Goal: Information Seeking & Learning: Learn about a topic

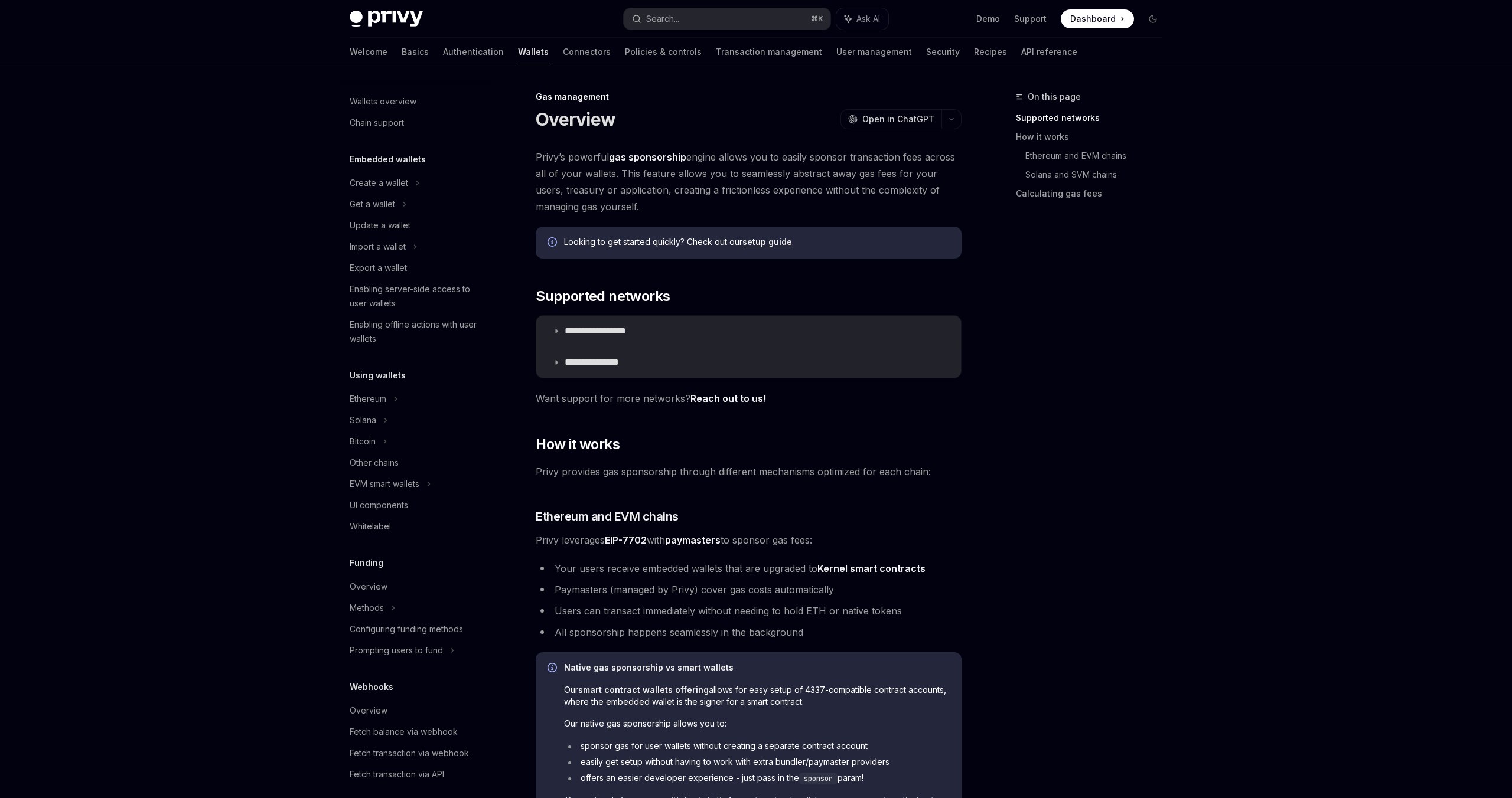
click at [834, 470] on span "Privy provides gas sponsorship through different mechanisms optimized for each …" at bounding box center [749, 472] width 426 height 17
click at [559, 330] on icon at bounding box center [556, 331] width 7 height 7
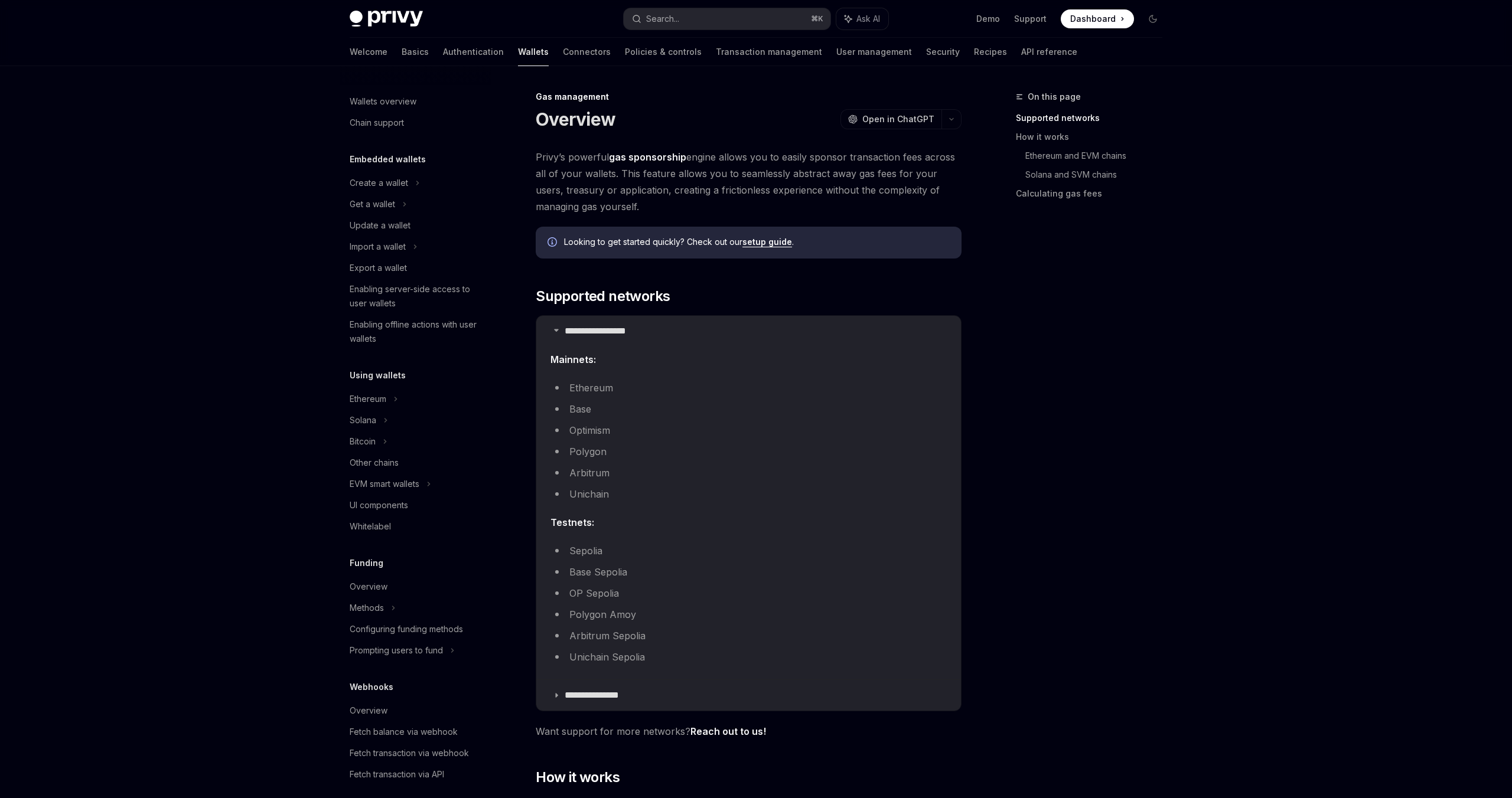
scroll to position [111, 0]
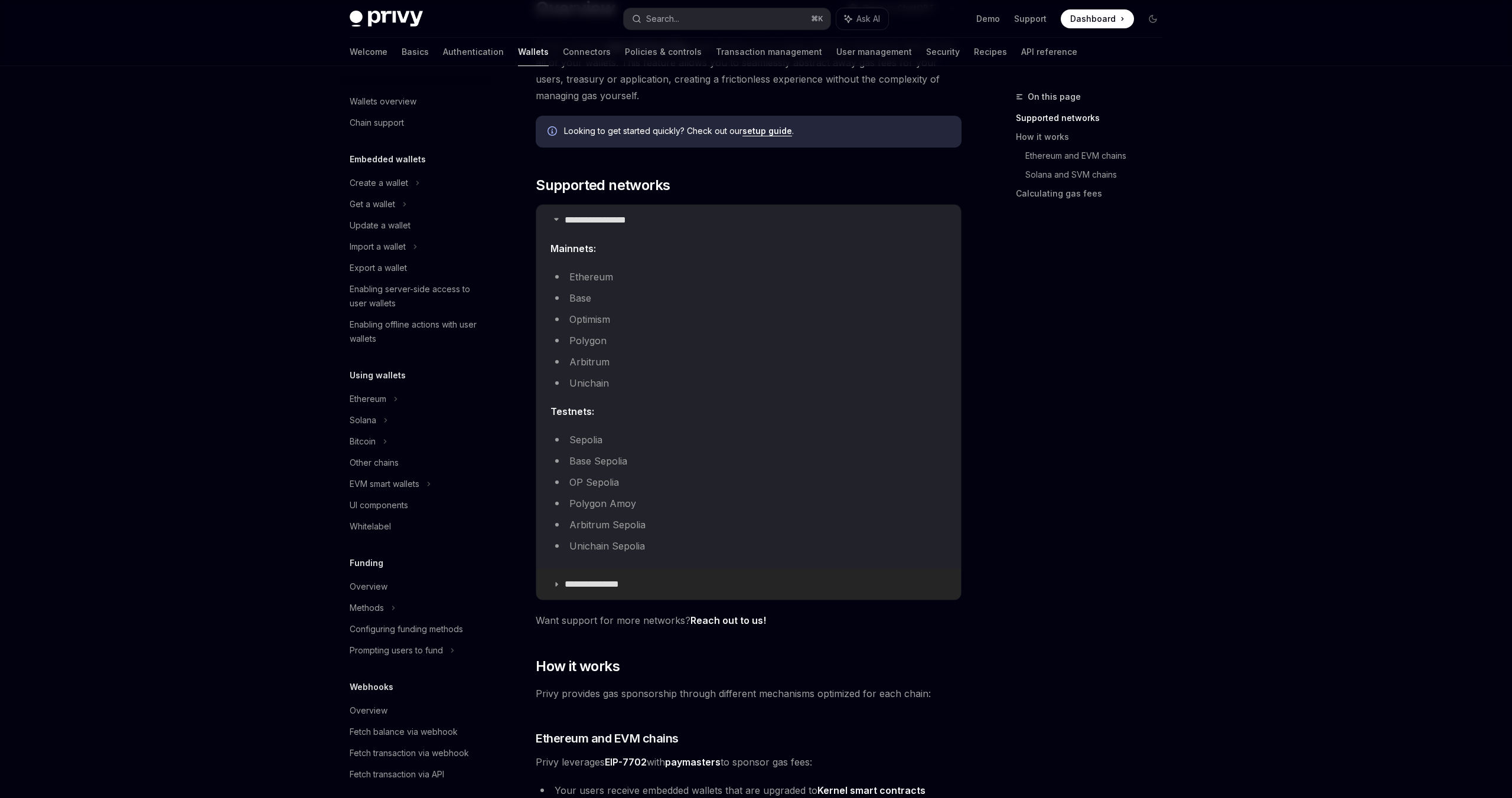
click at [560, 585] on summary "**********" at bounding box center [749, 585] width 425 height 31
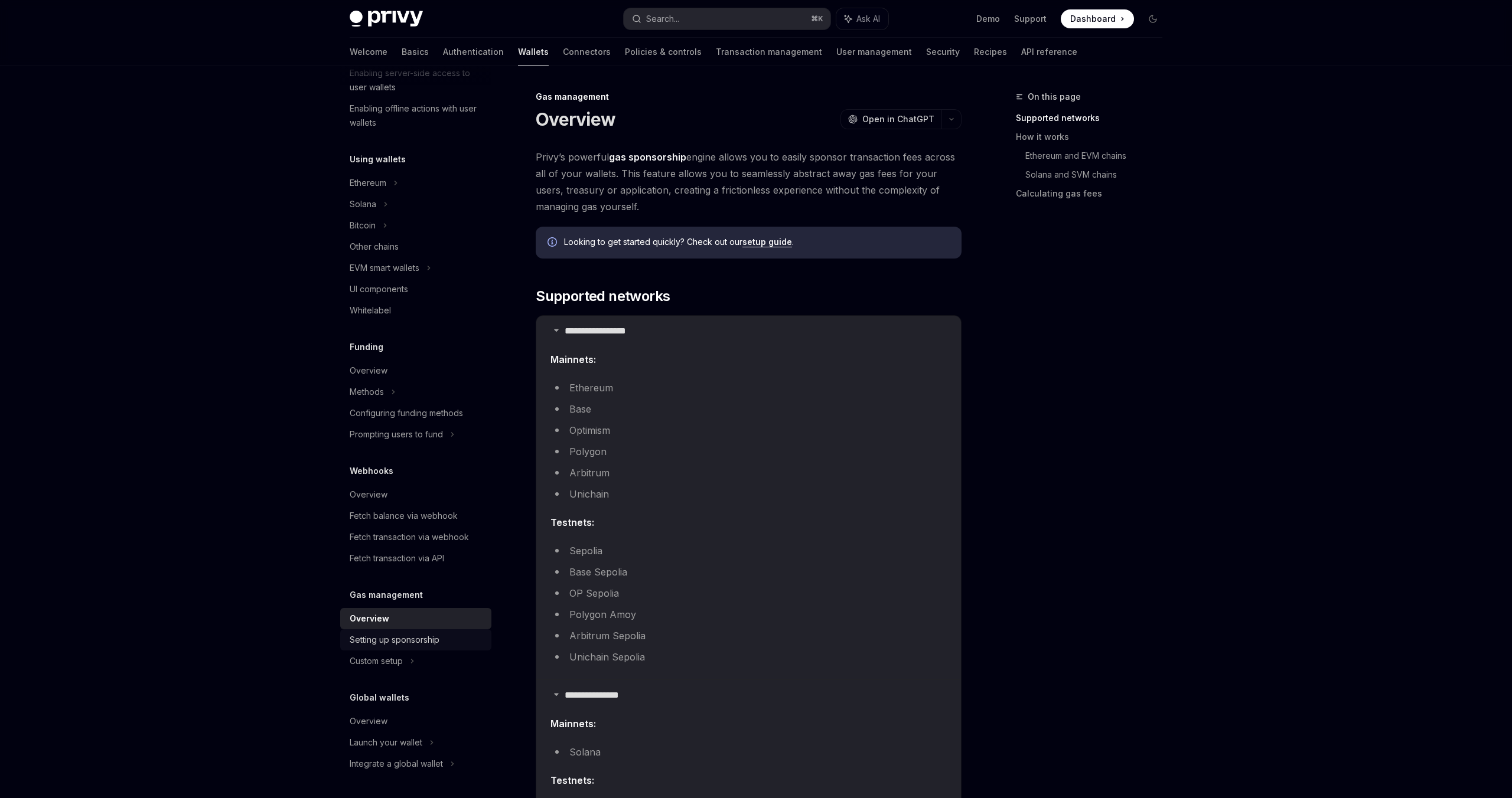
click at [400, 637] on div "Setting up sponsorship" at bounding box center [395, 640] width 90 height 14
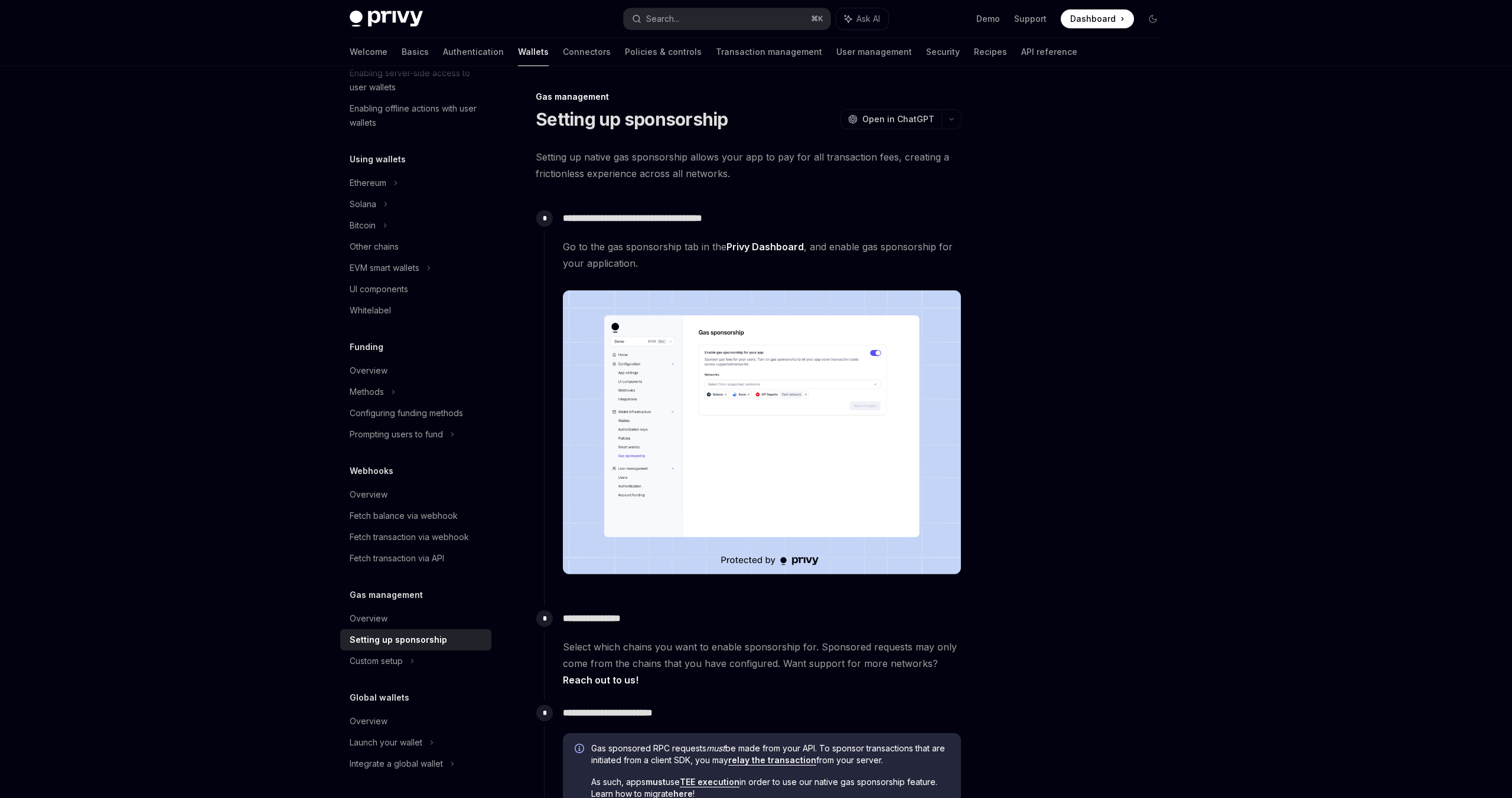
click at [678, 375] on img at bounding box center [762, 432] width 398 height 284
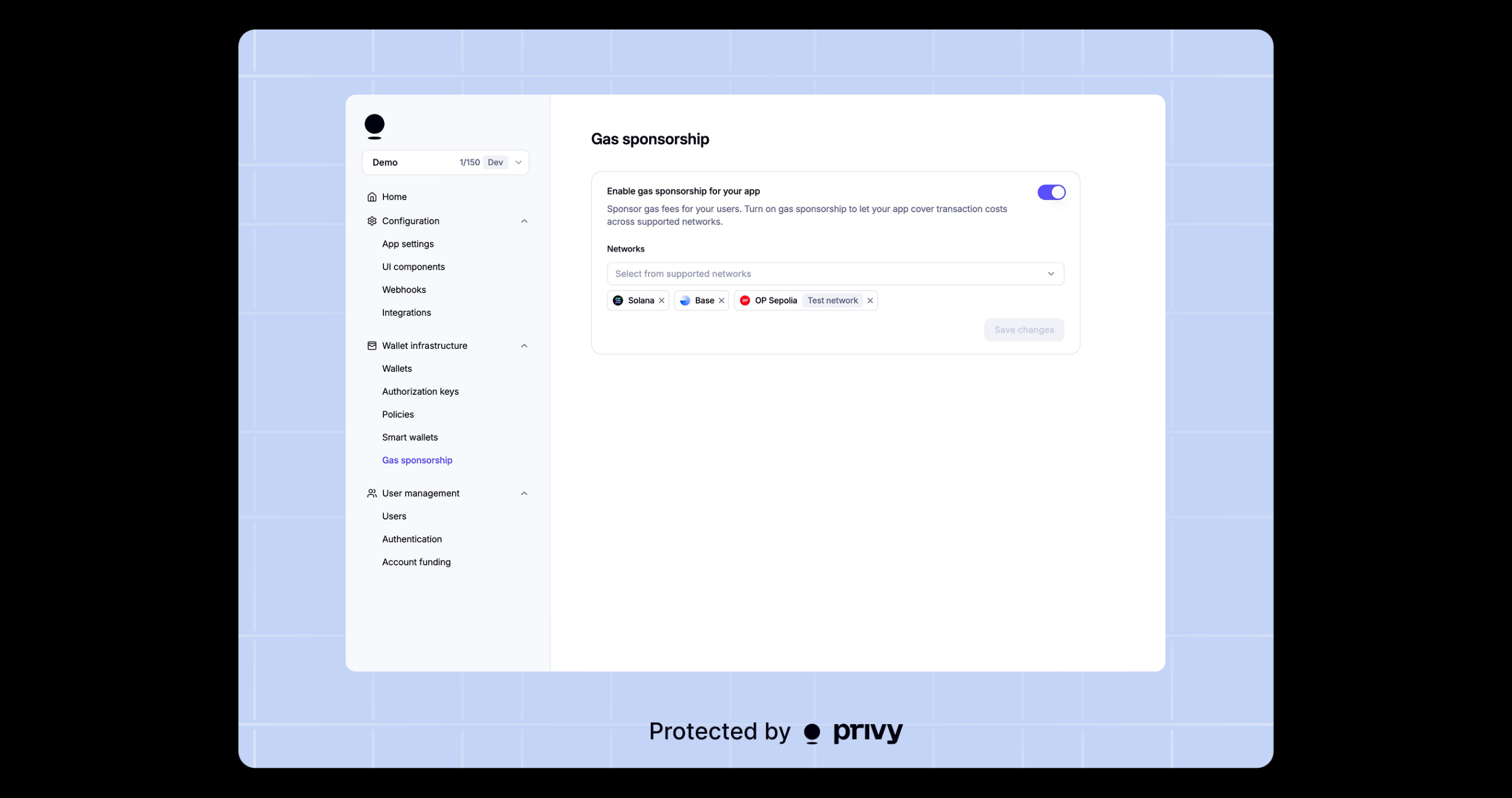
click at [1117, 22] on div at bounding box center [756, 399] width 1512 height 798
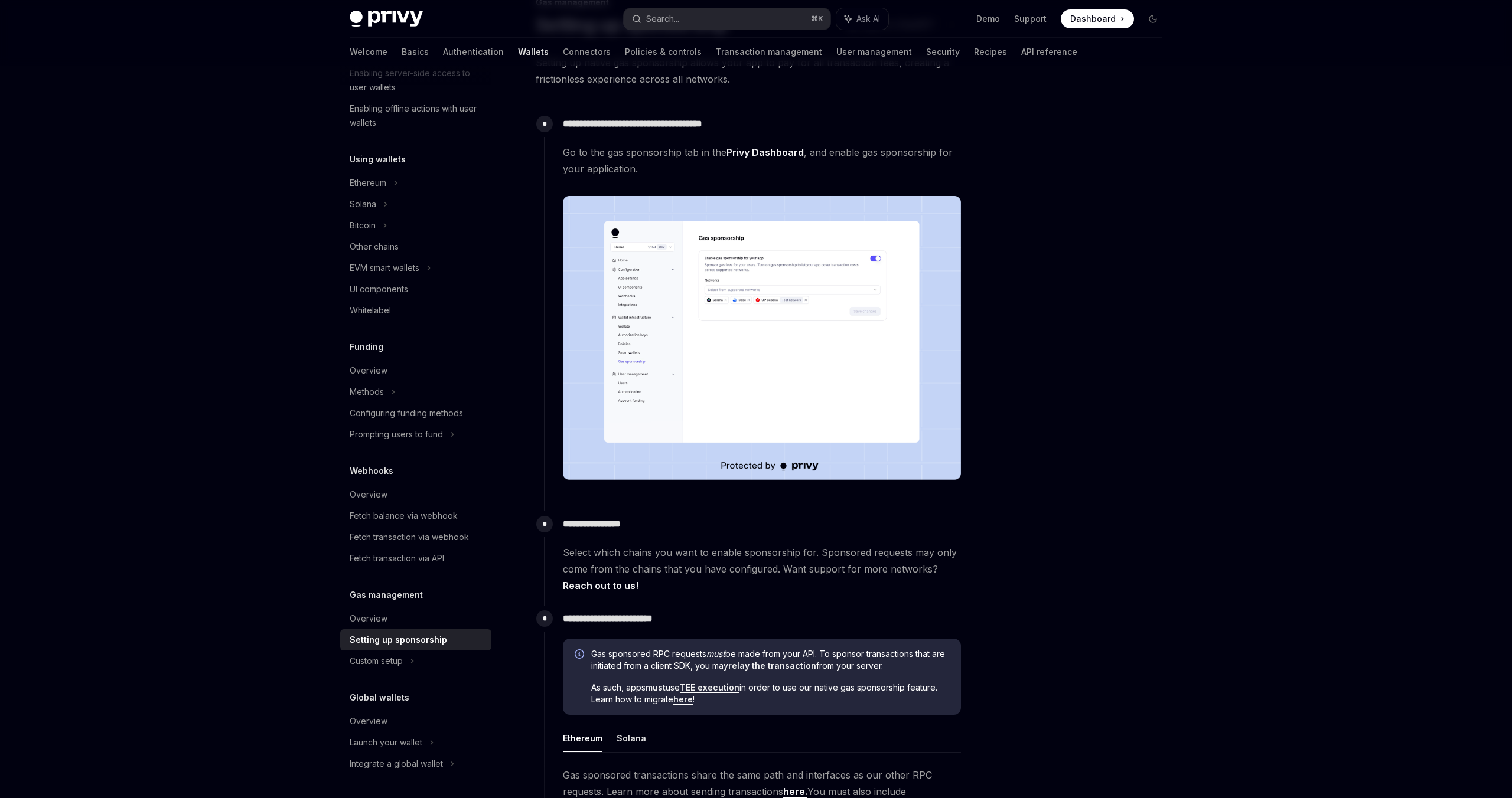
scroll to position [94, 0]
click at [857, 387] on img at bounding box center [762, 338] width 398 height 284
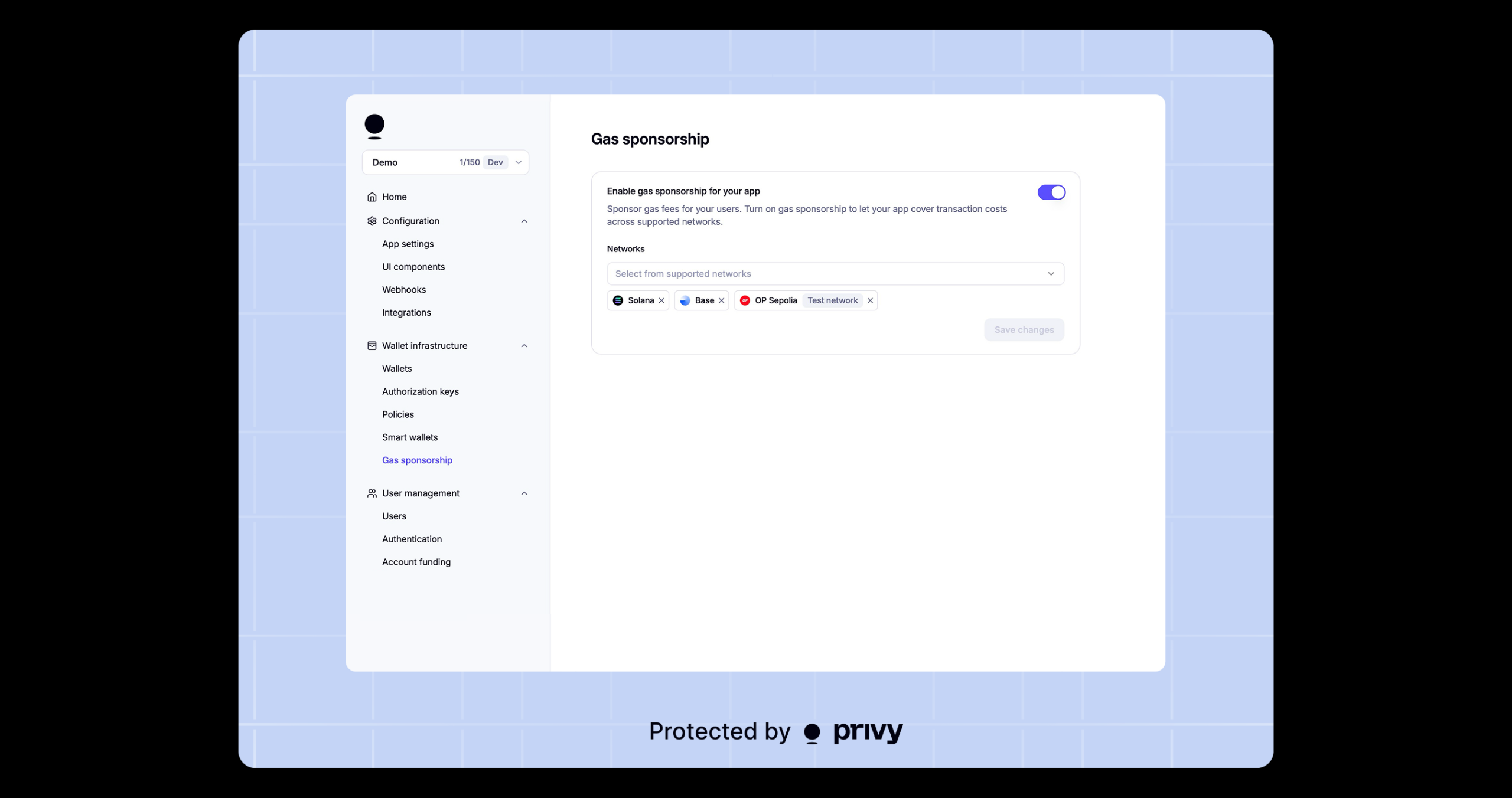
click at [1400, 434] on div at bounding box center [756, 399] width 1512 height 798
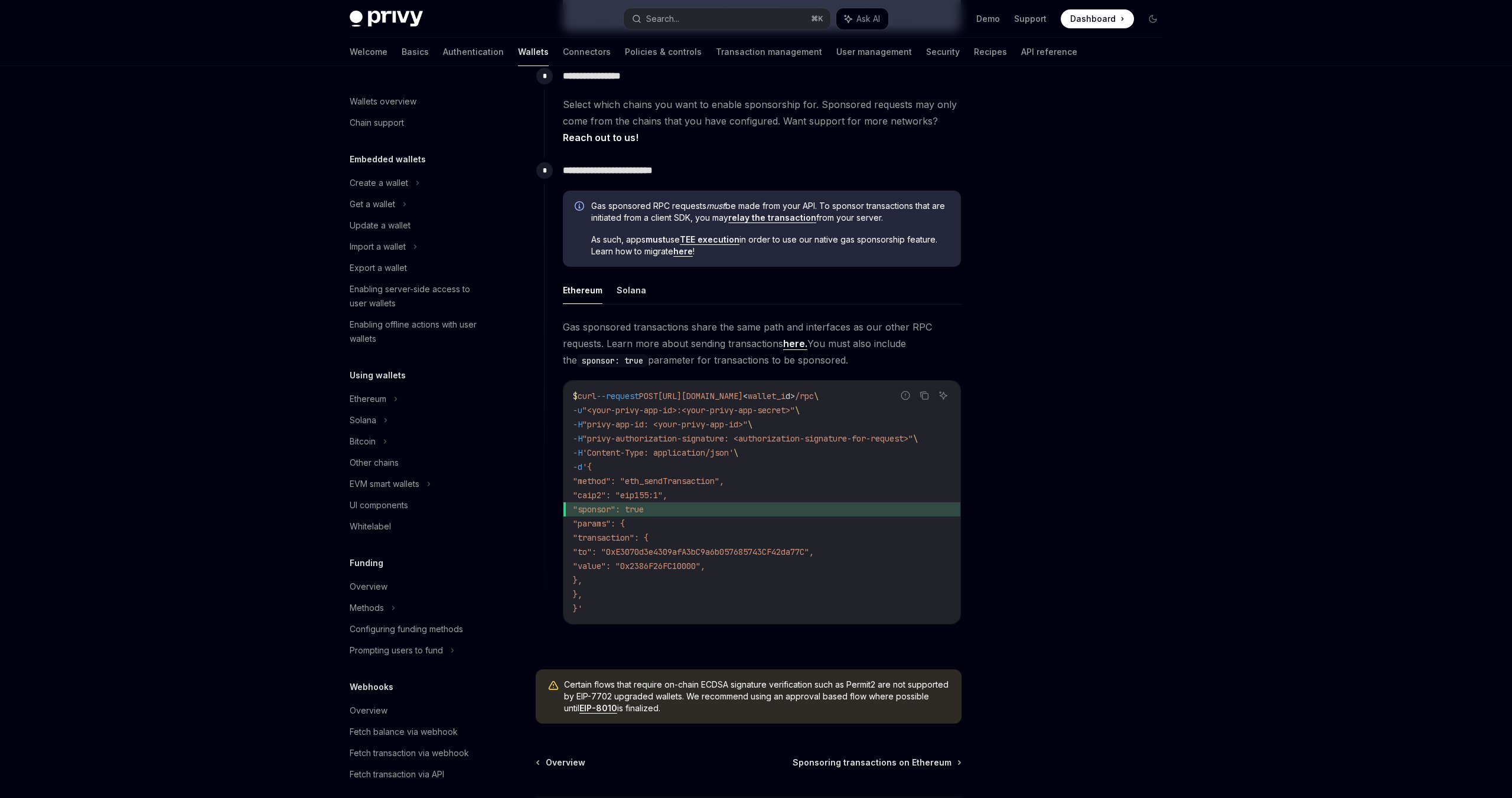
scroll to position [649, 0]
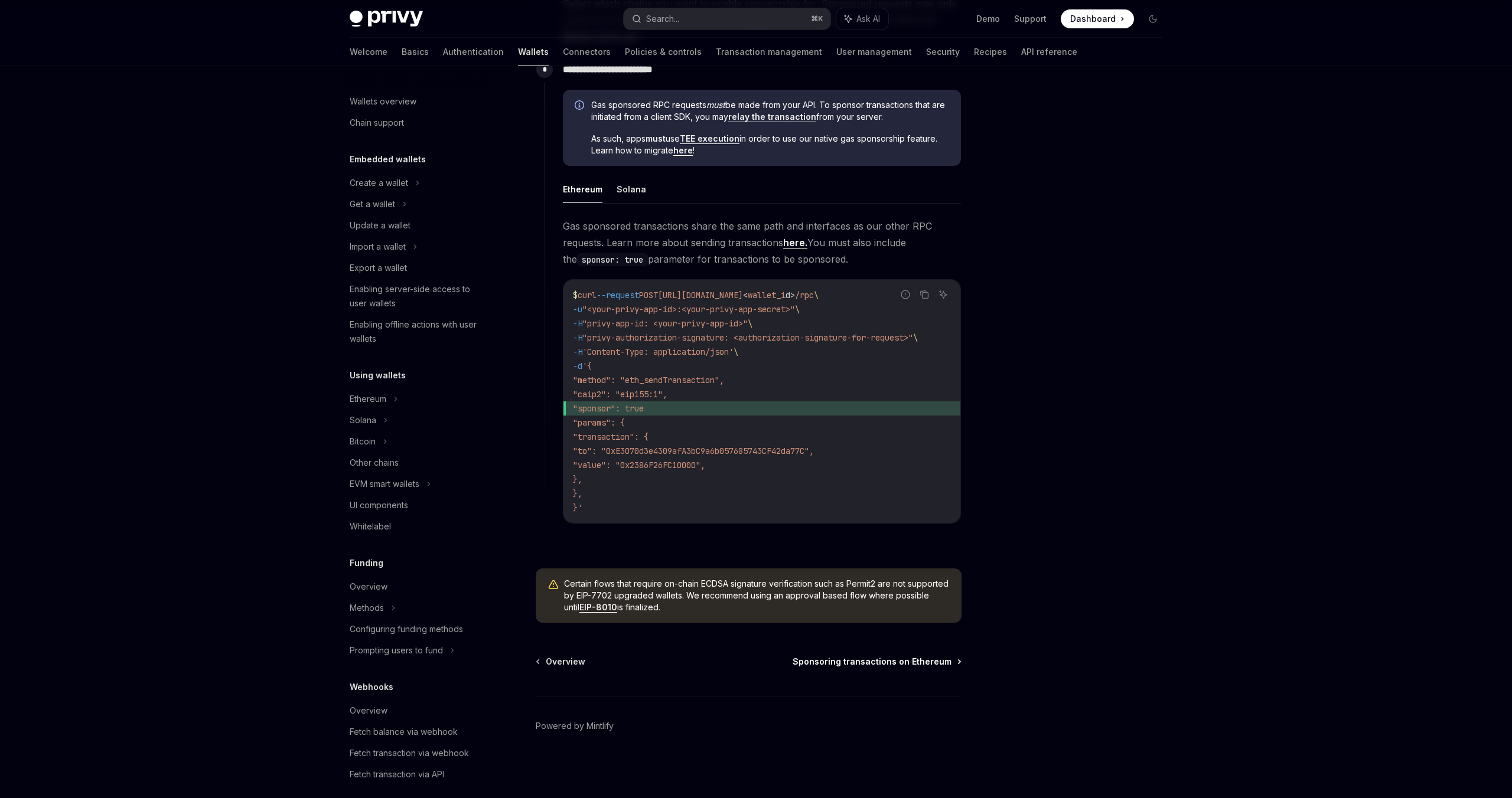
click at [929, 660] on span "Sponsoring transactions on Ethereum" at bounding box center [872, 661] width 159 height 12
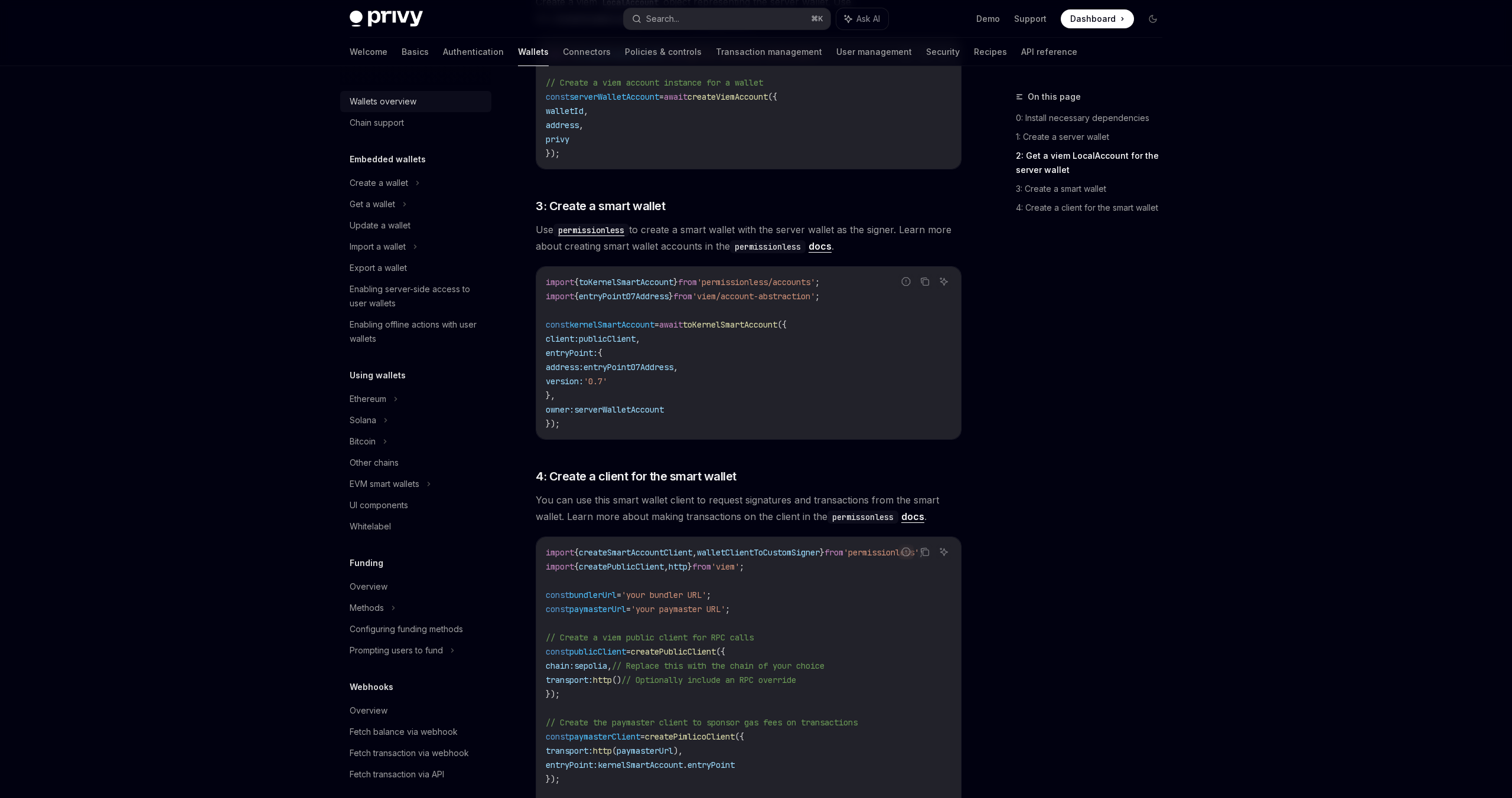
click at [400, 101] on div "Wallets overview" at bounding box center [383, 102] width 67 height 14
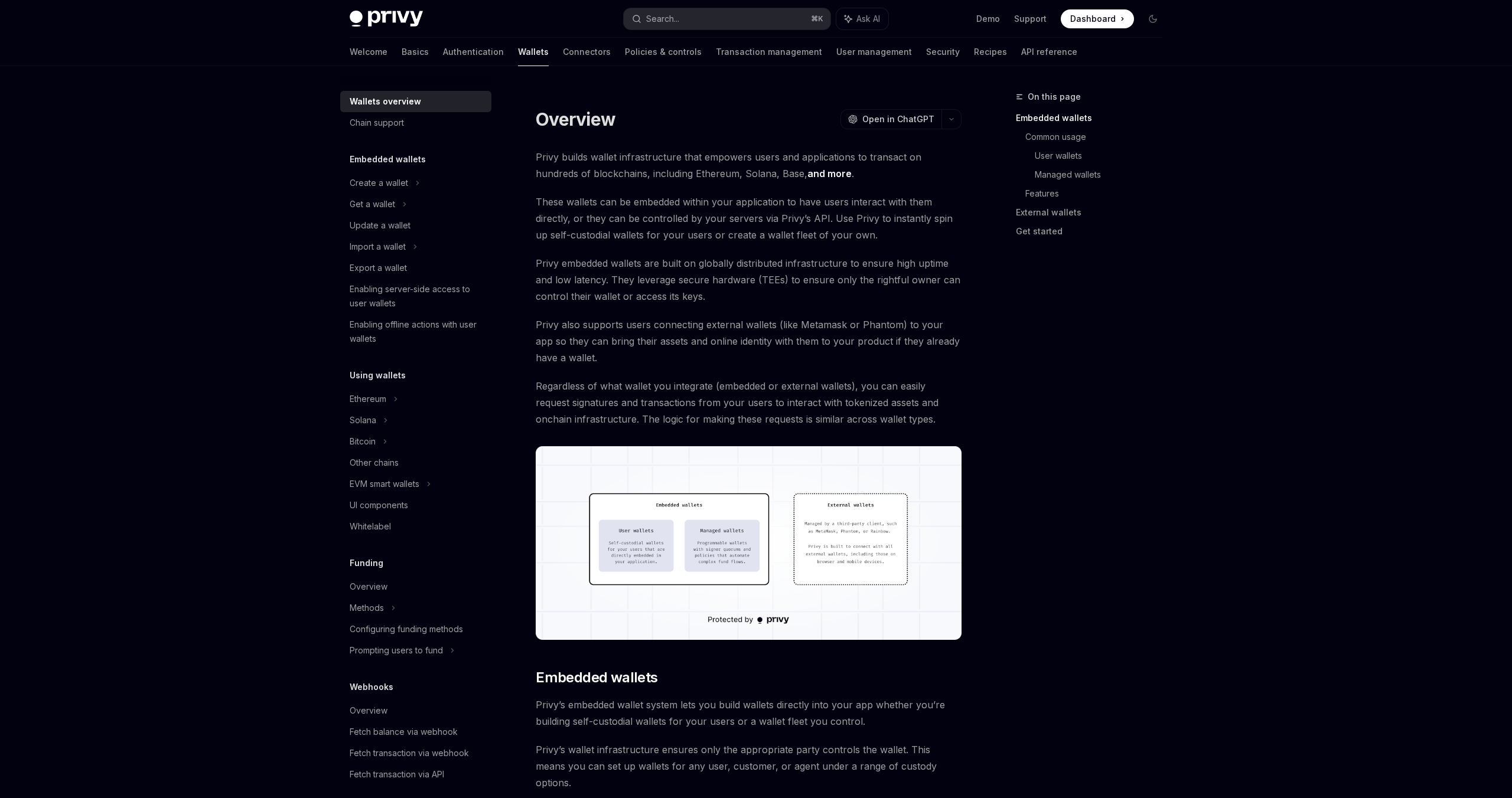
click at [786, 500] on img at bounding box center [749, 543] width 426 height 194
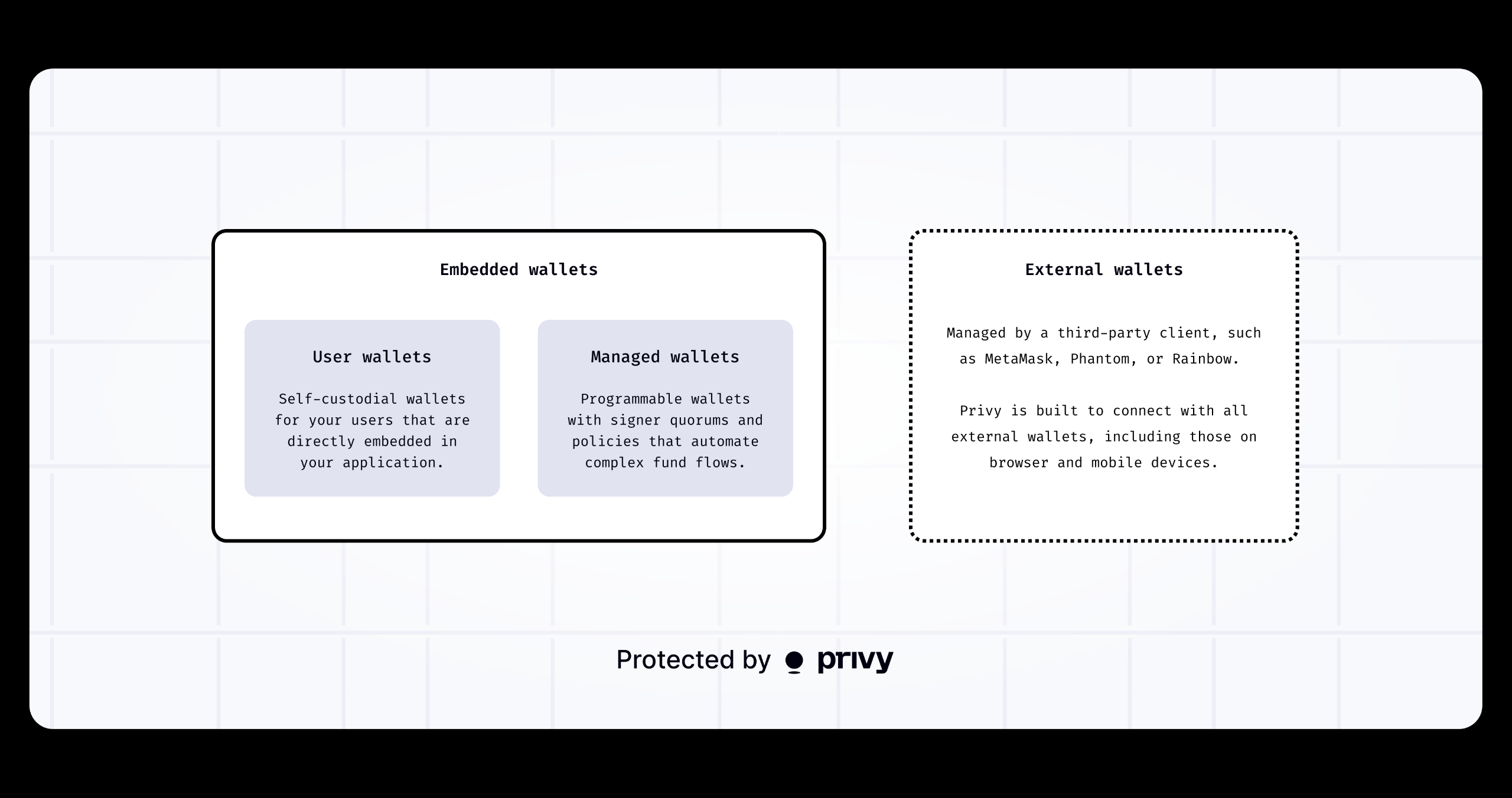
click at [786, 500] on img at bounding box center [756, 399] width 1453 height 660
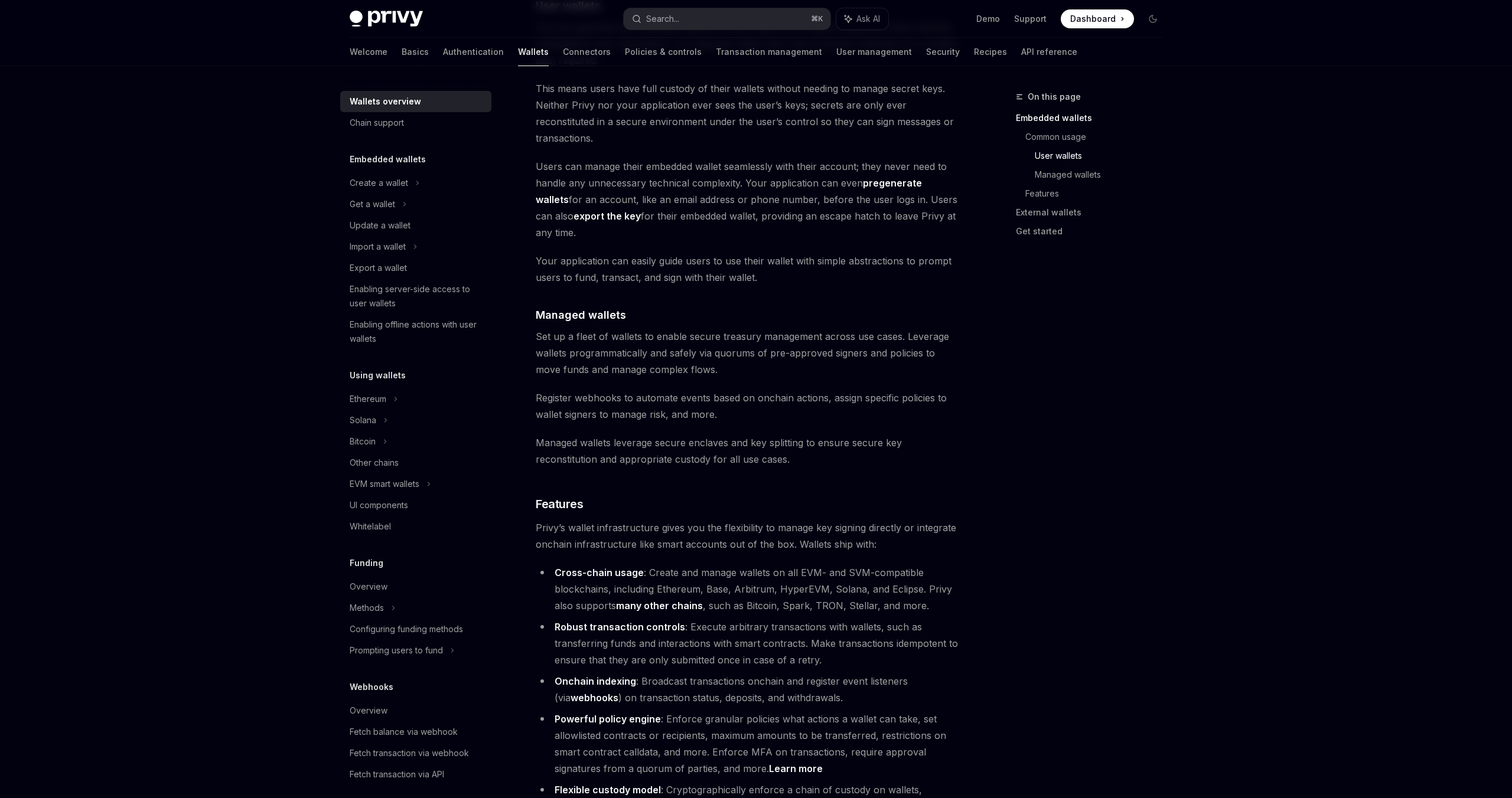
scroll to position [907, 0]
click at [930, 618] on li "Robust transaction controls : Execute arbitrary transactions with wallets, such…" at bounding box center [749, 643] width 426 height 50
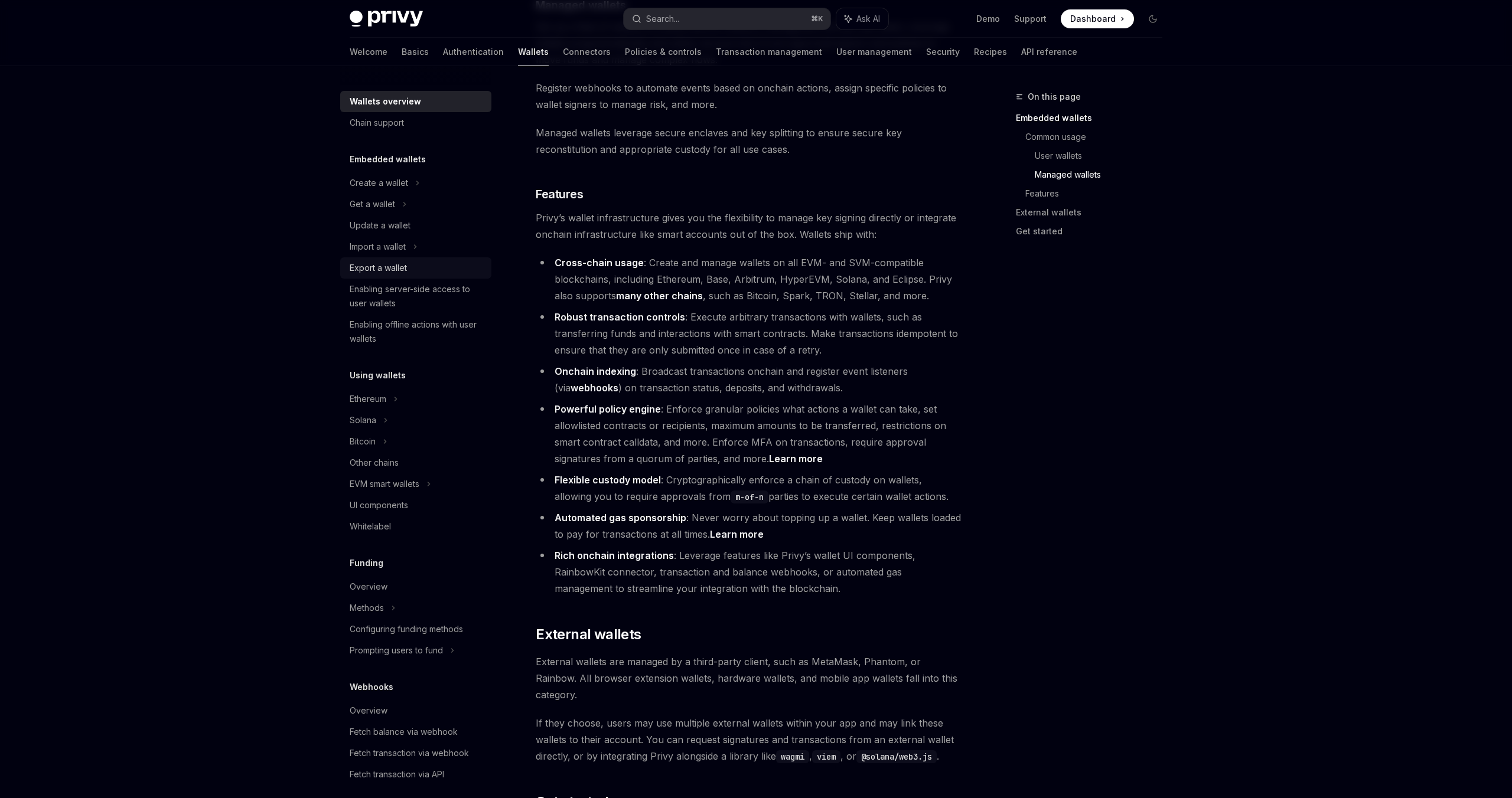
scroll to position [1211, 0]
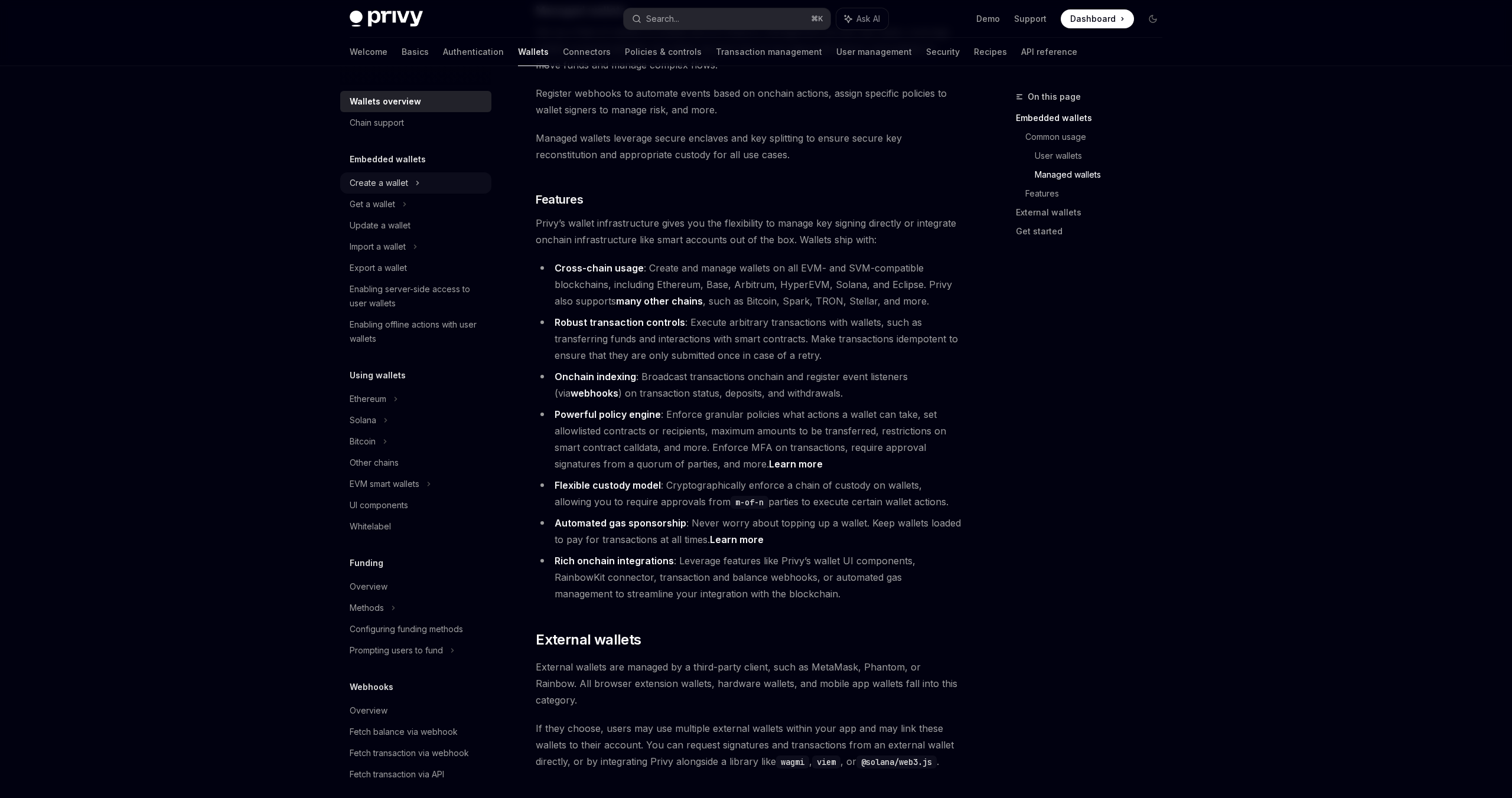
click at [394, 180] on div "Create a wallet" at bounding box center [379, 183] width 58 height 14
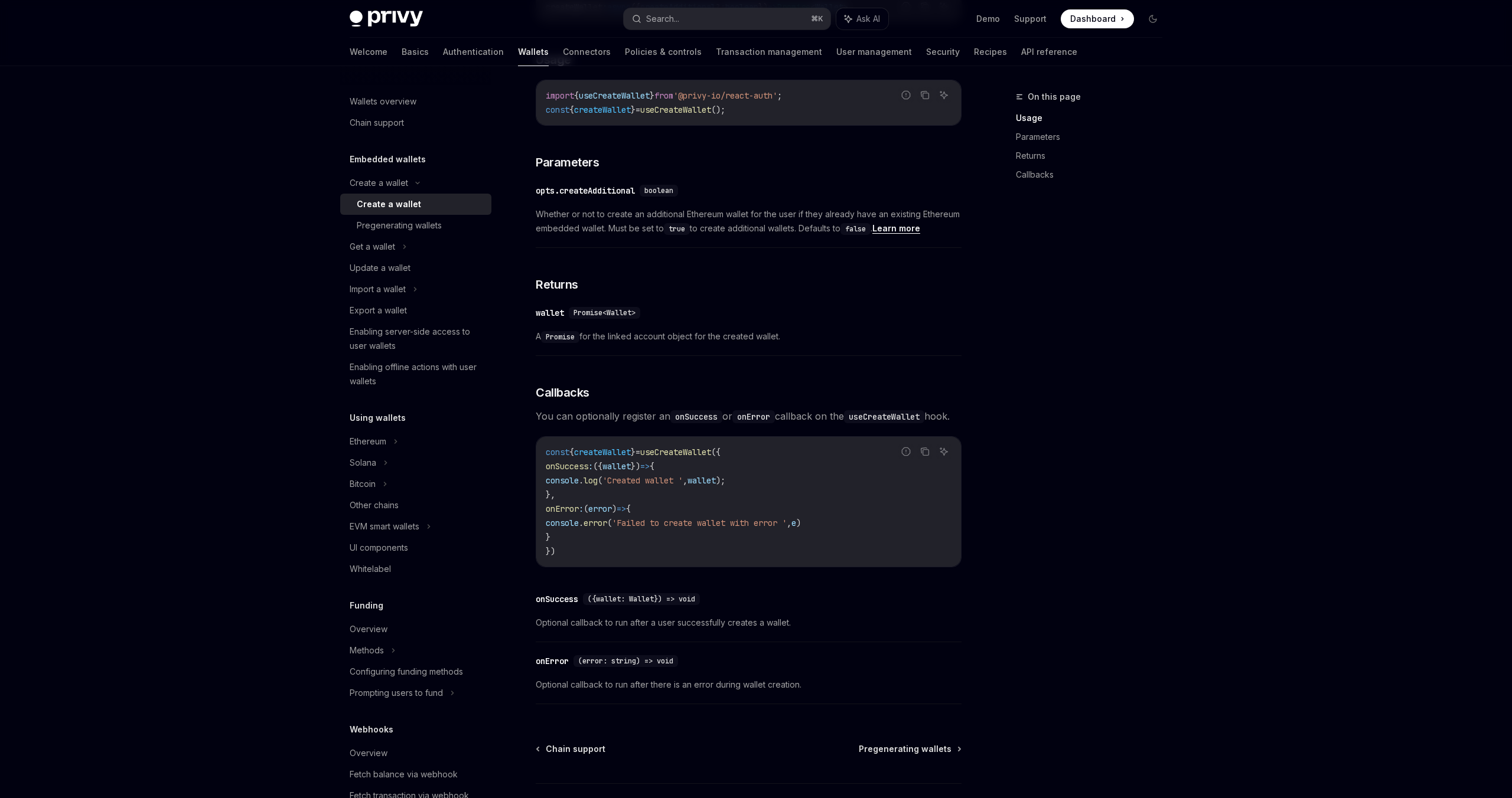
scroll to position [513, 0]
click at [434, 437] on div "Ethereum" at bounding box center [415, 441] width 151 height 21
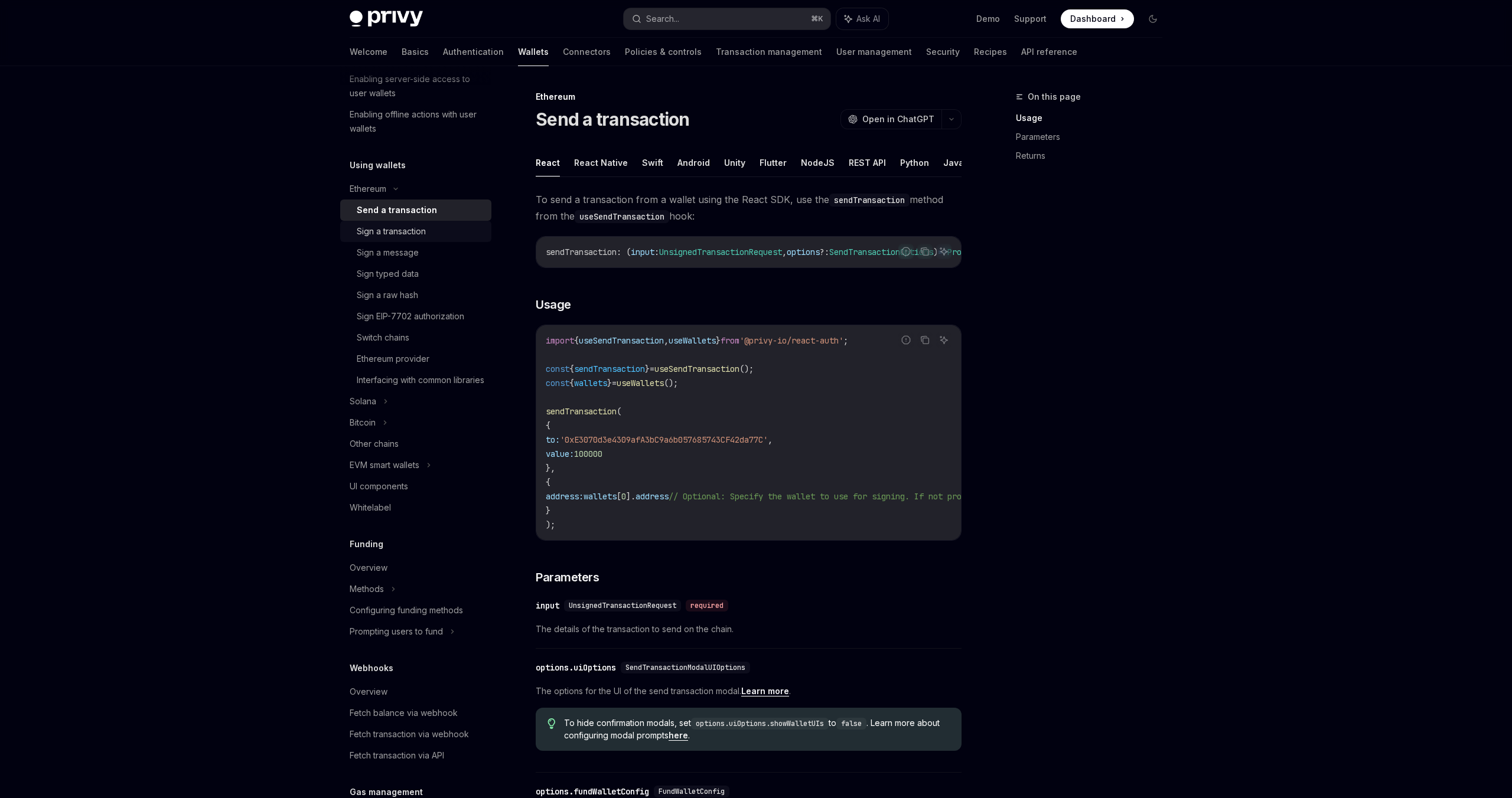
scroll to position [258, 0]
click at [430, 470] on div "EVM smart wallets" at bounding box center [415, 459] width 151 height 21
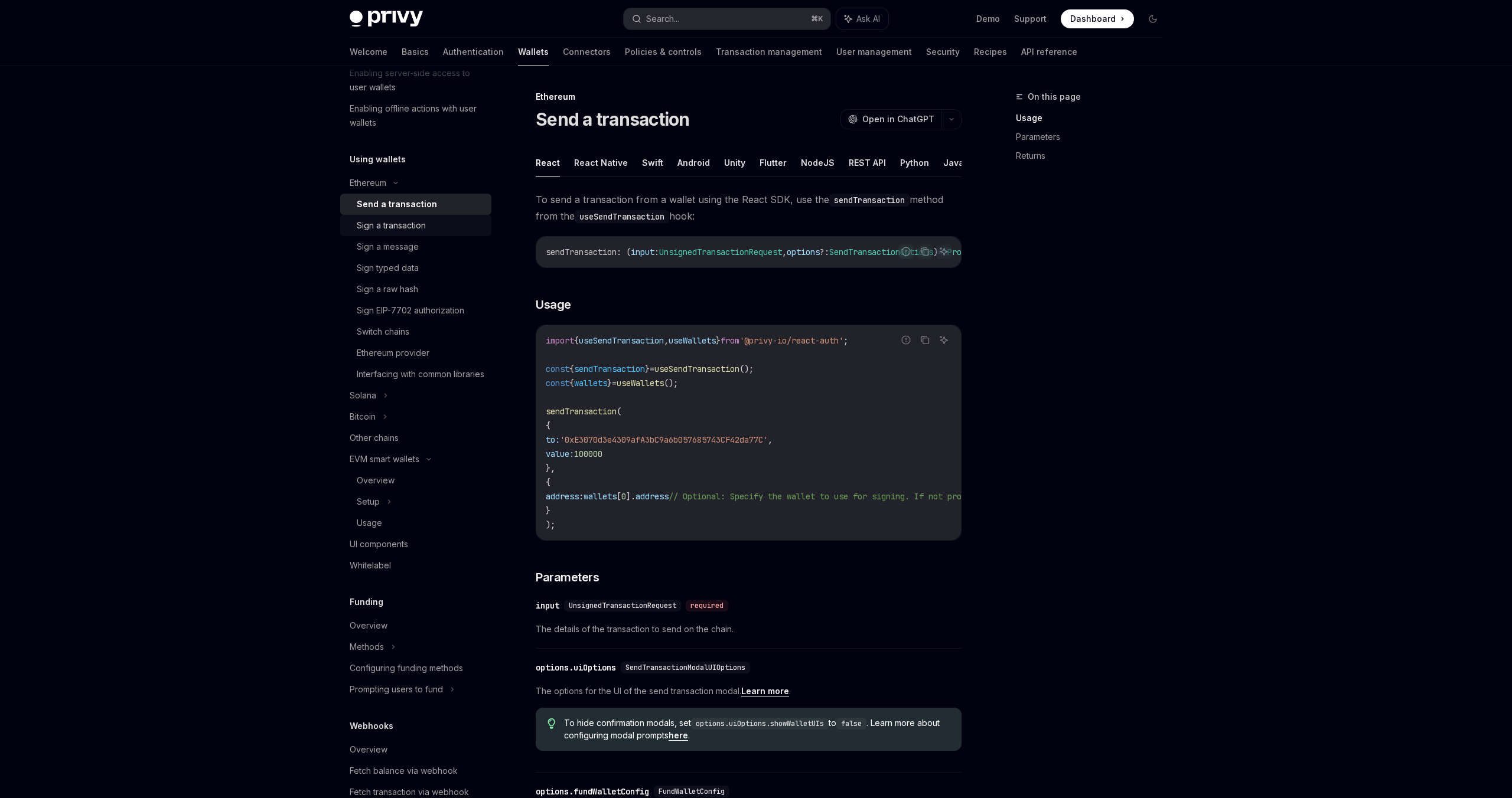
type textarea "*"
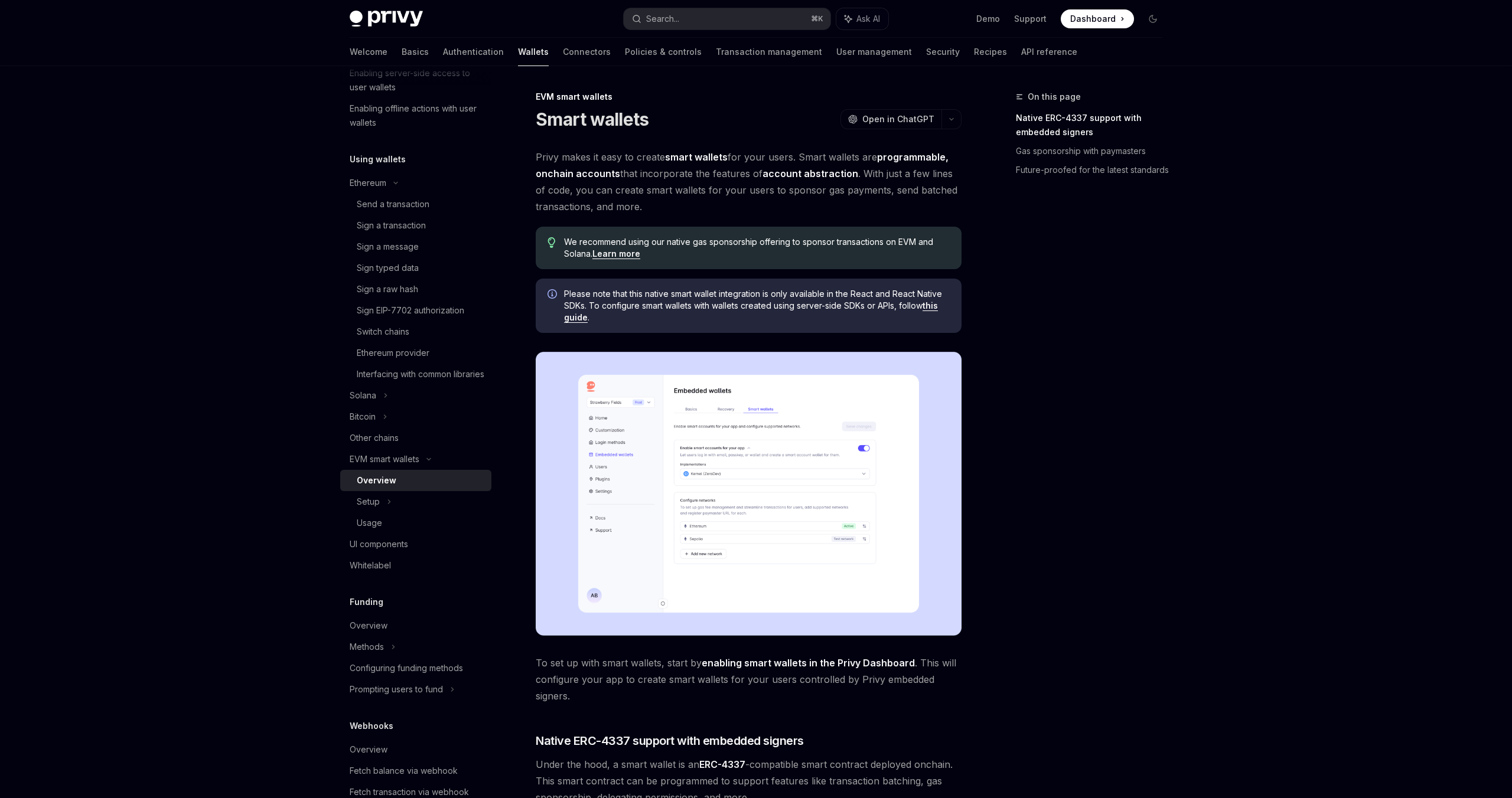
click at [831, 511] on img at bounding box center [749, 493] width 426 height 284
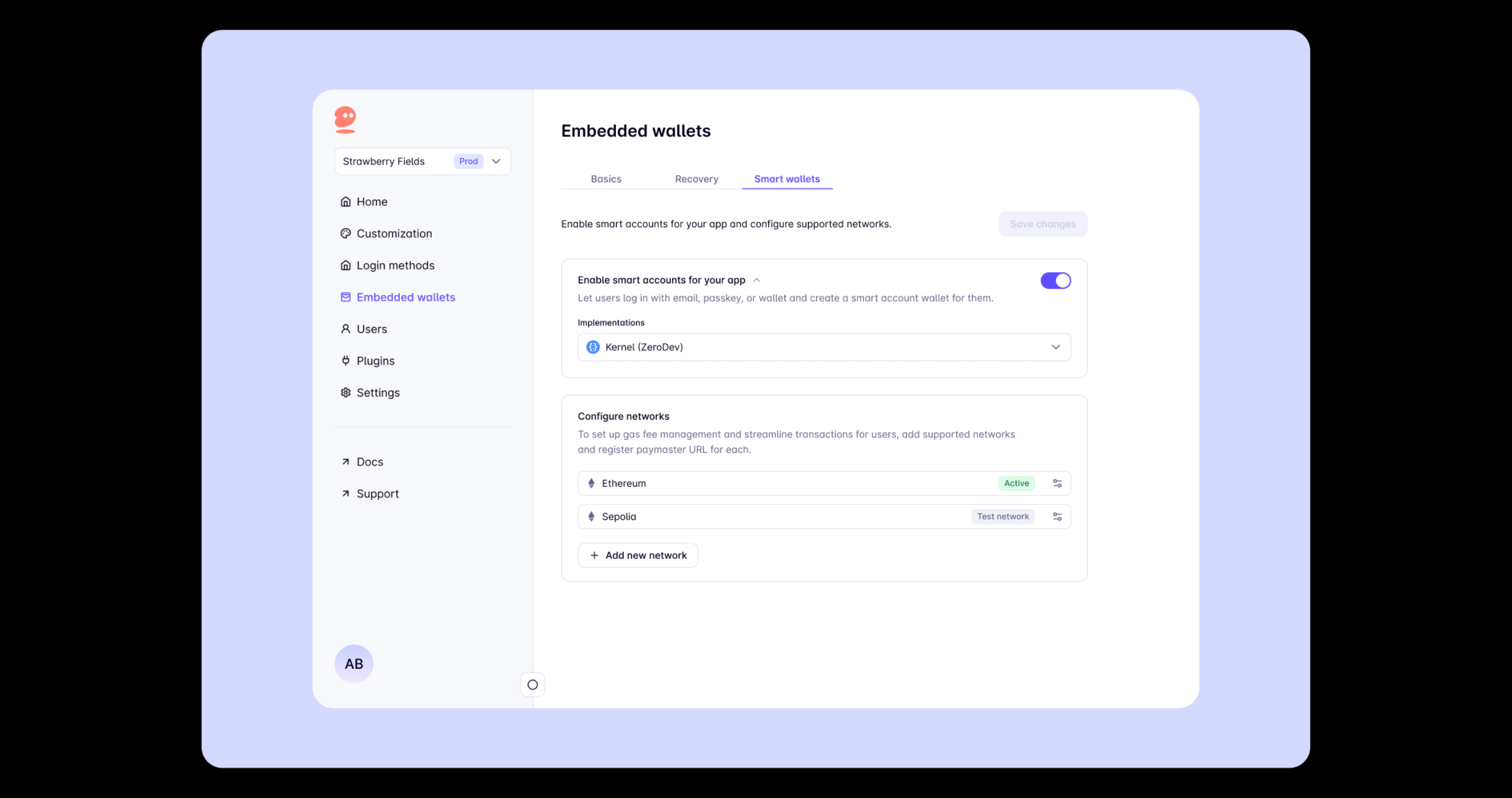
click at [1337, 390] on div at bounding box center [756, 399] width 1512 height 798
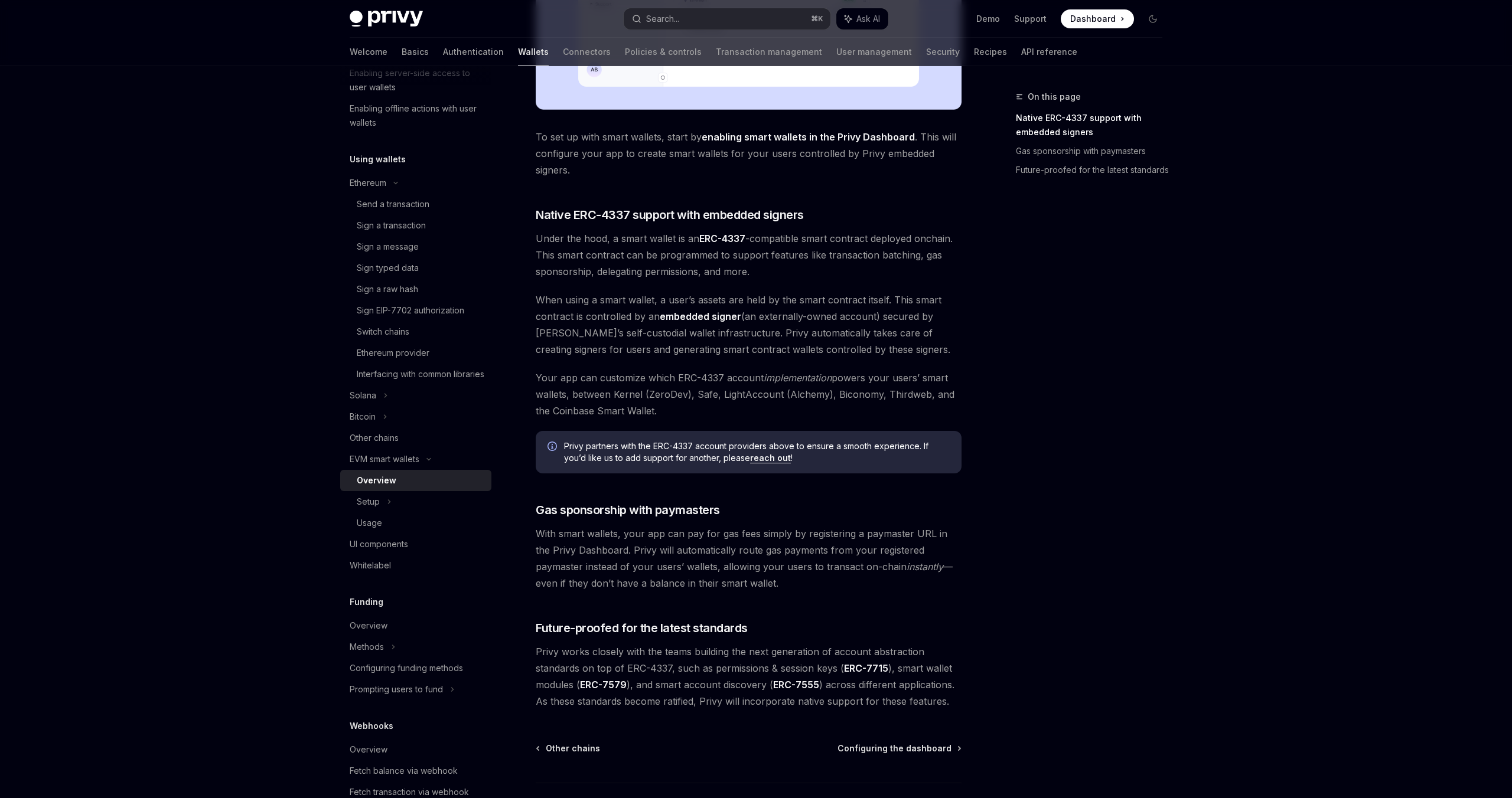
scroll to position [526, 0]
click at [405, 512] on div "Setup" at bounding box center [415, 502] width 151 height 21
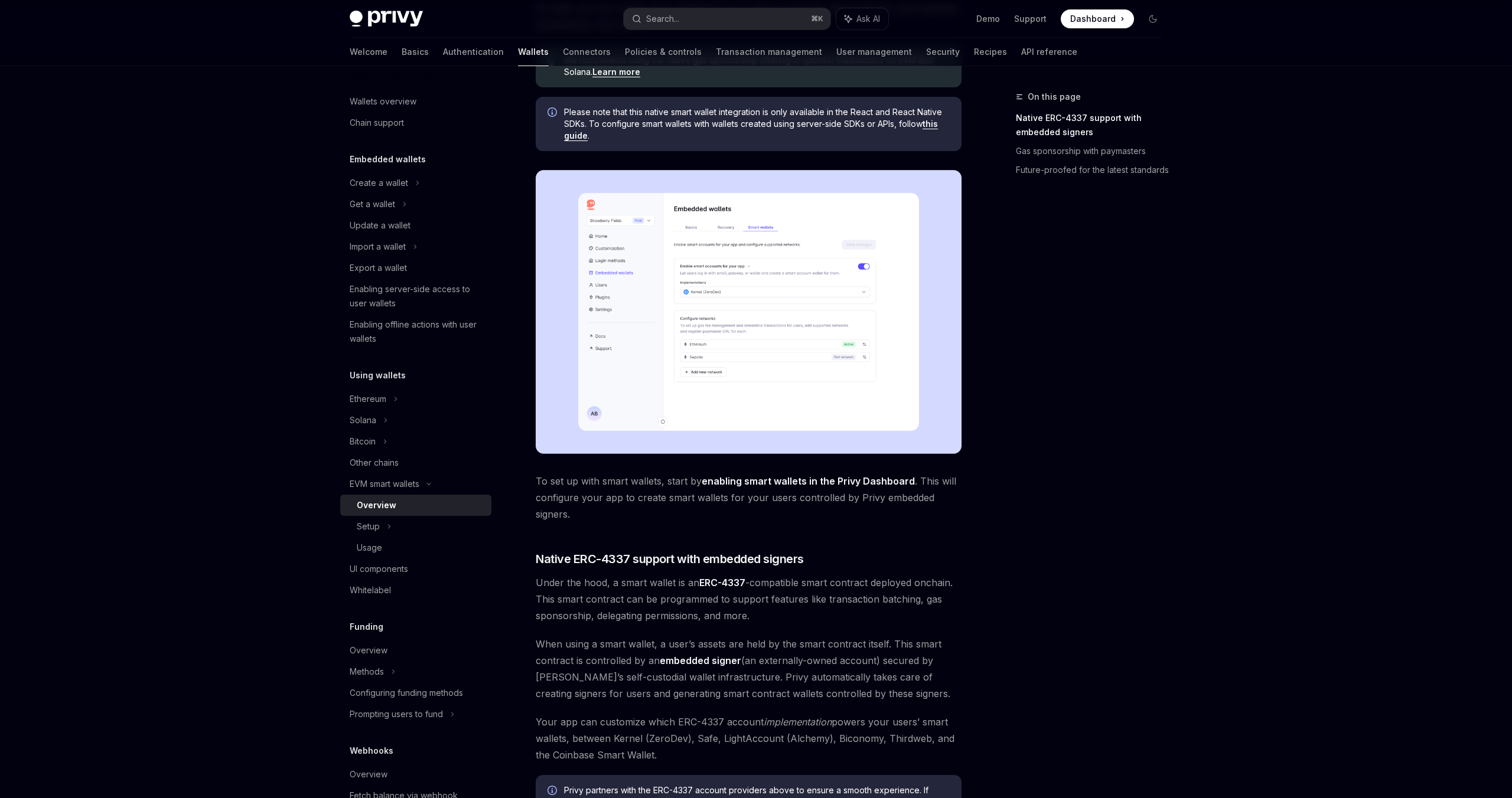
scroll to position [179, 0]
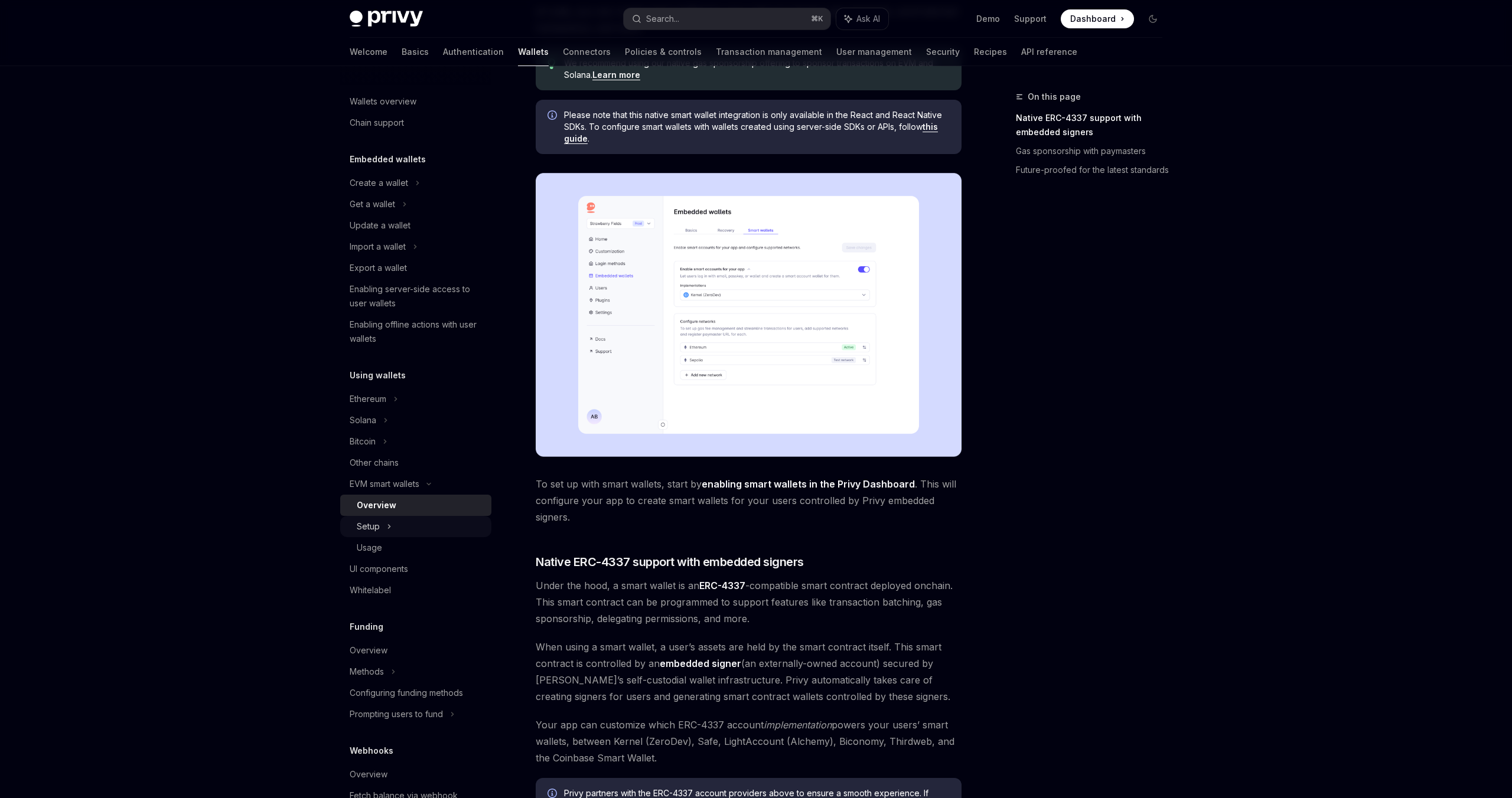
click at [388, 528] on icon at bounding box center [389, 526] width 2 height 4
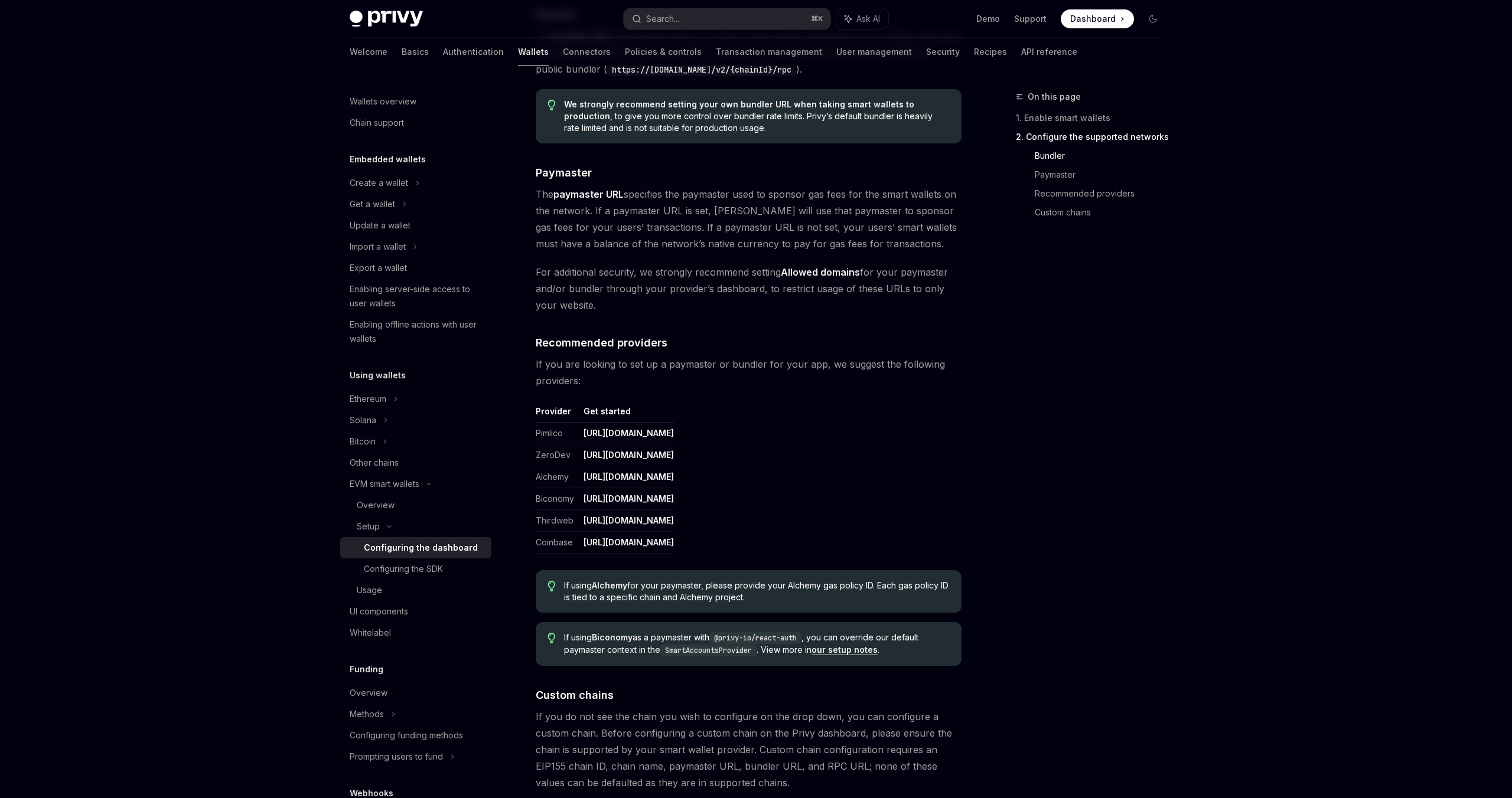
scroll to position [1136, 0]
click at [385, 505] on div "Overview" at bounding box center [376, 505] width 38 height 14
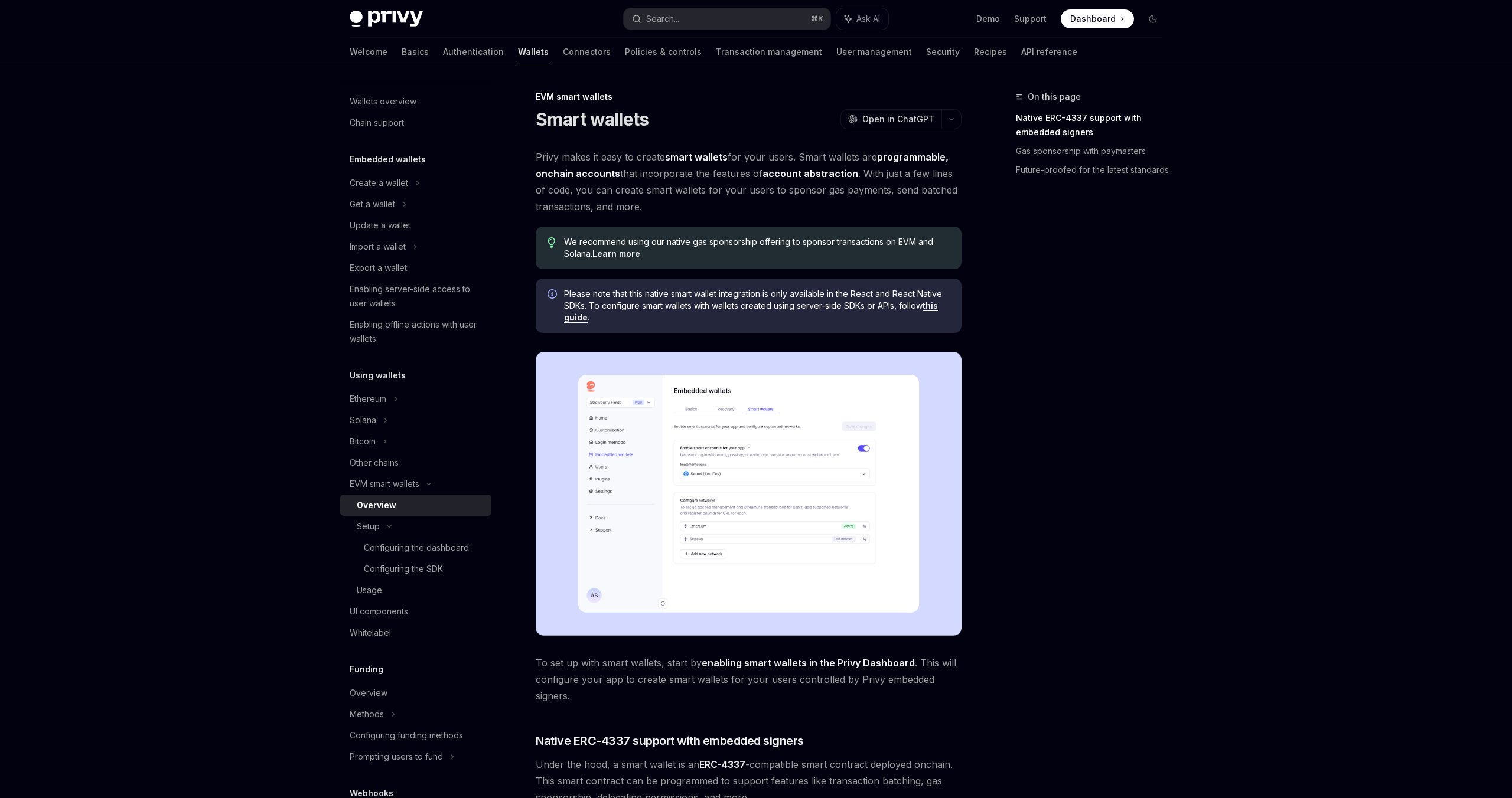
click at [767, 475] on img at bounding box center [749, 493] width 426 height 284
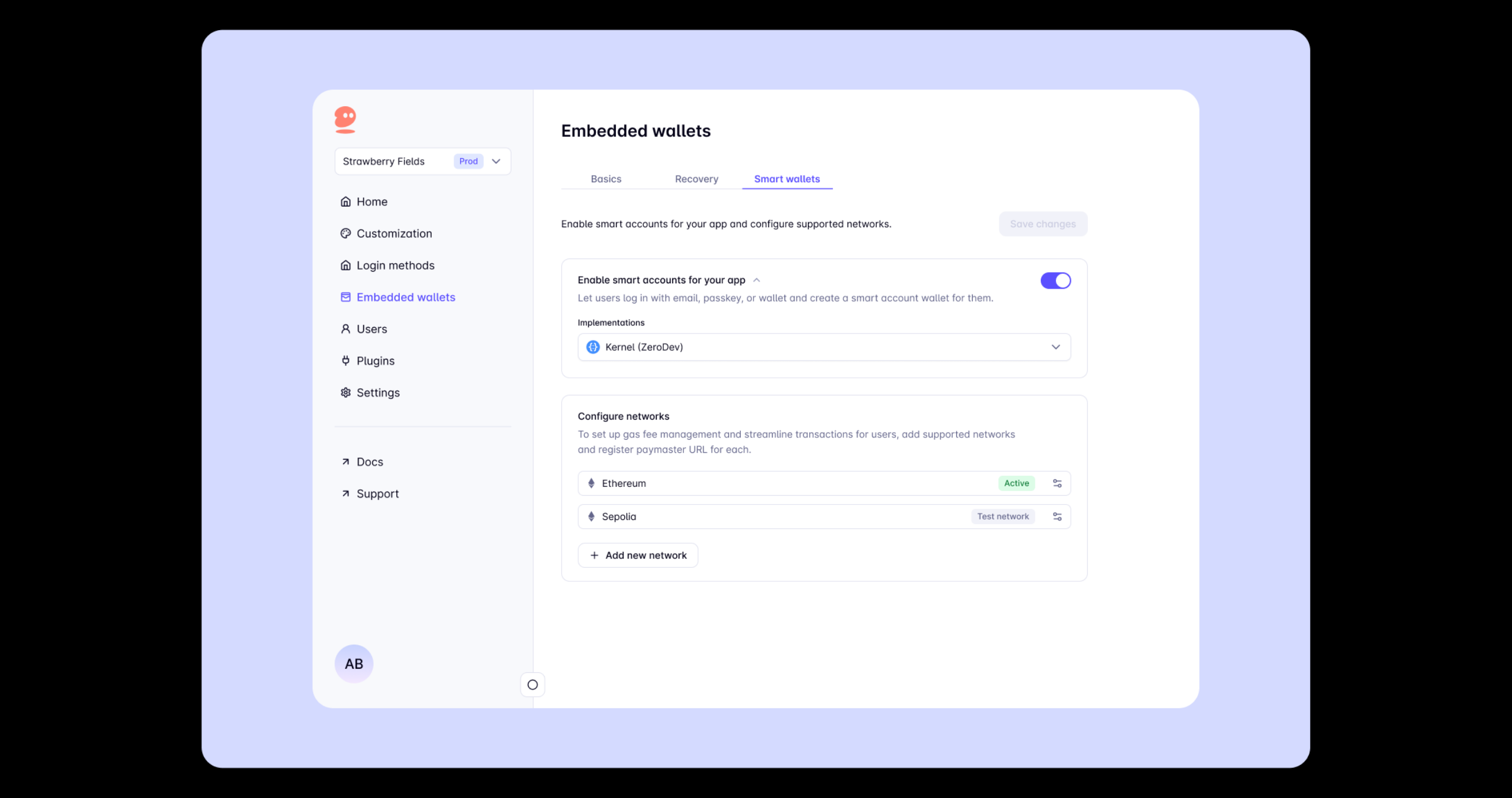
click at [1374, 284] on div at bounding box center [756, 399] width 1512 height 798
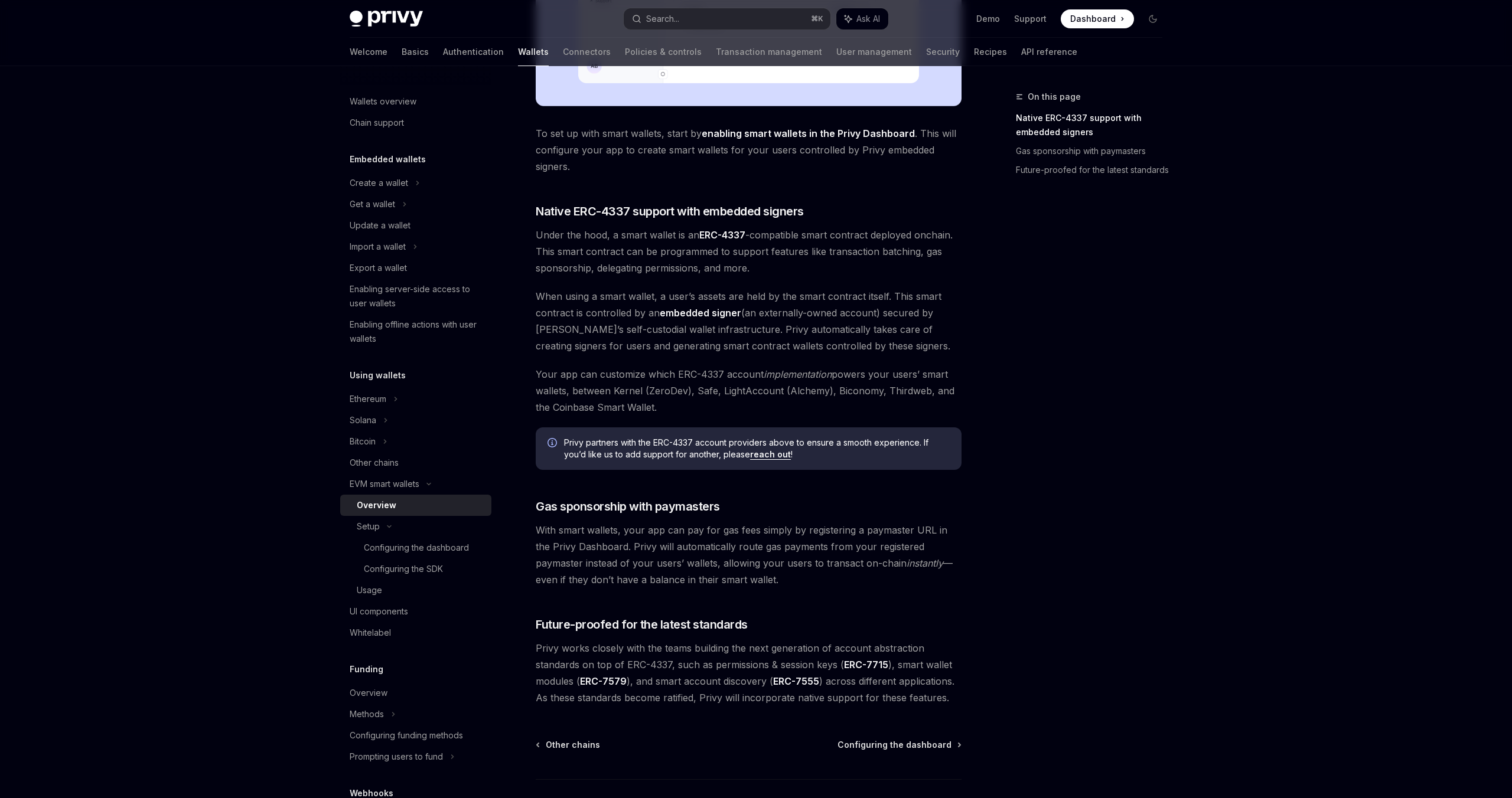
scroll to position [613, 0]
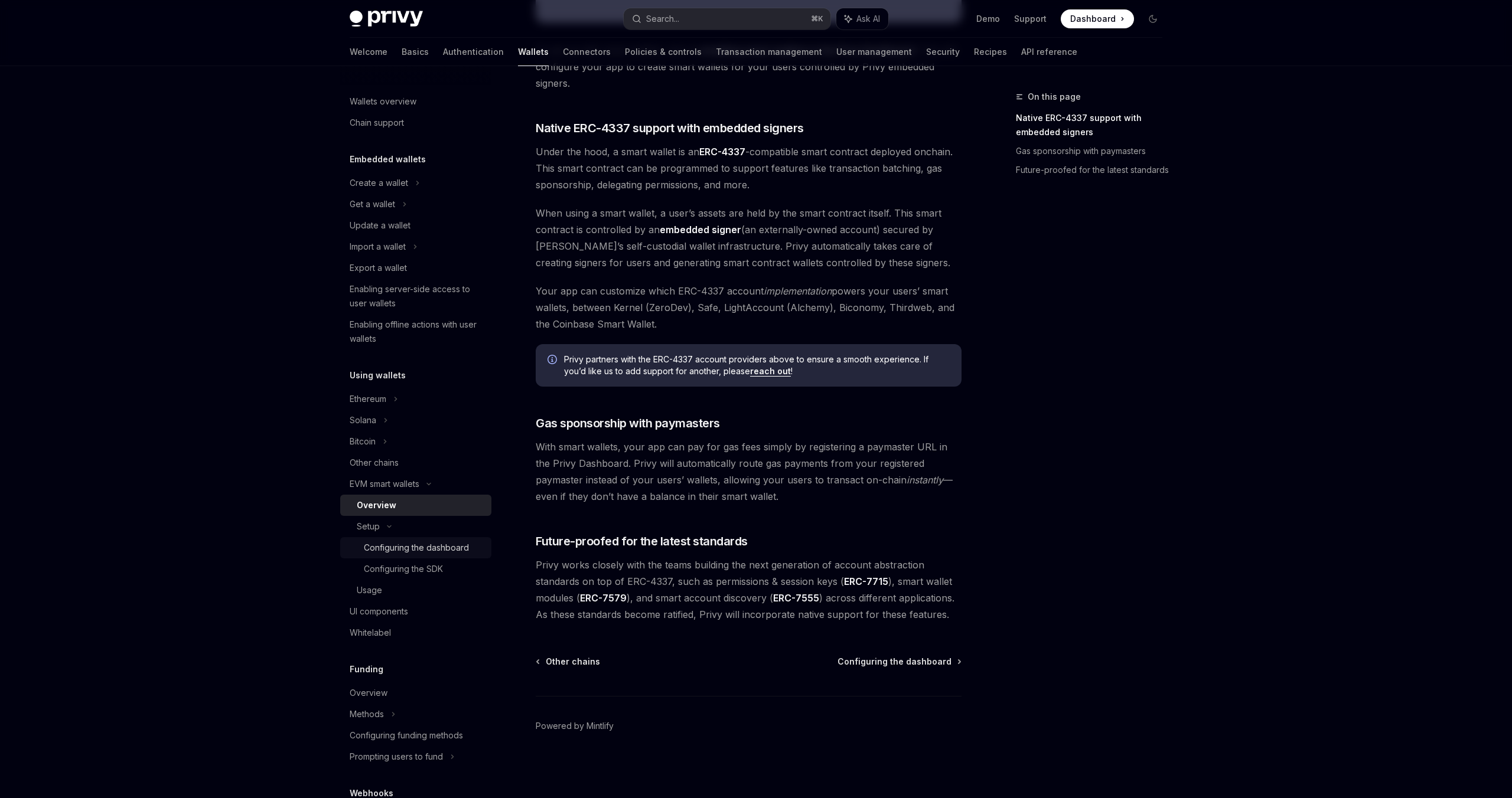
click at [426, 554] on div "Configuring the dashboard" at bounding box center [416, 547] width 105 height 14
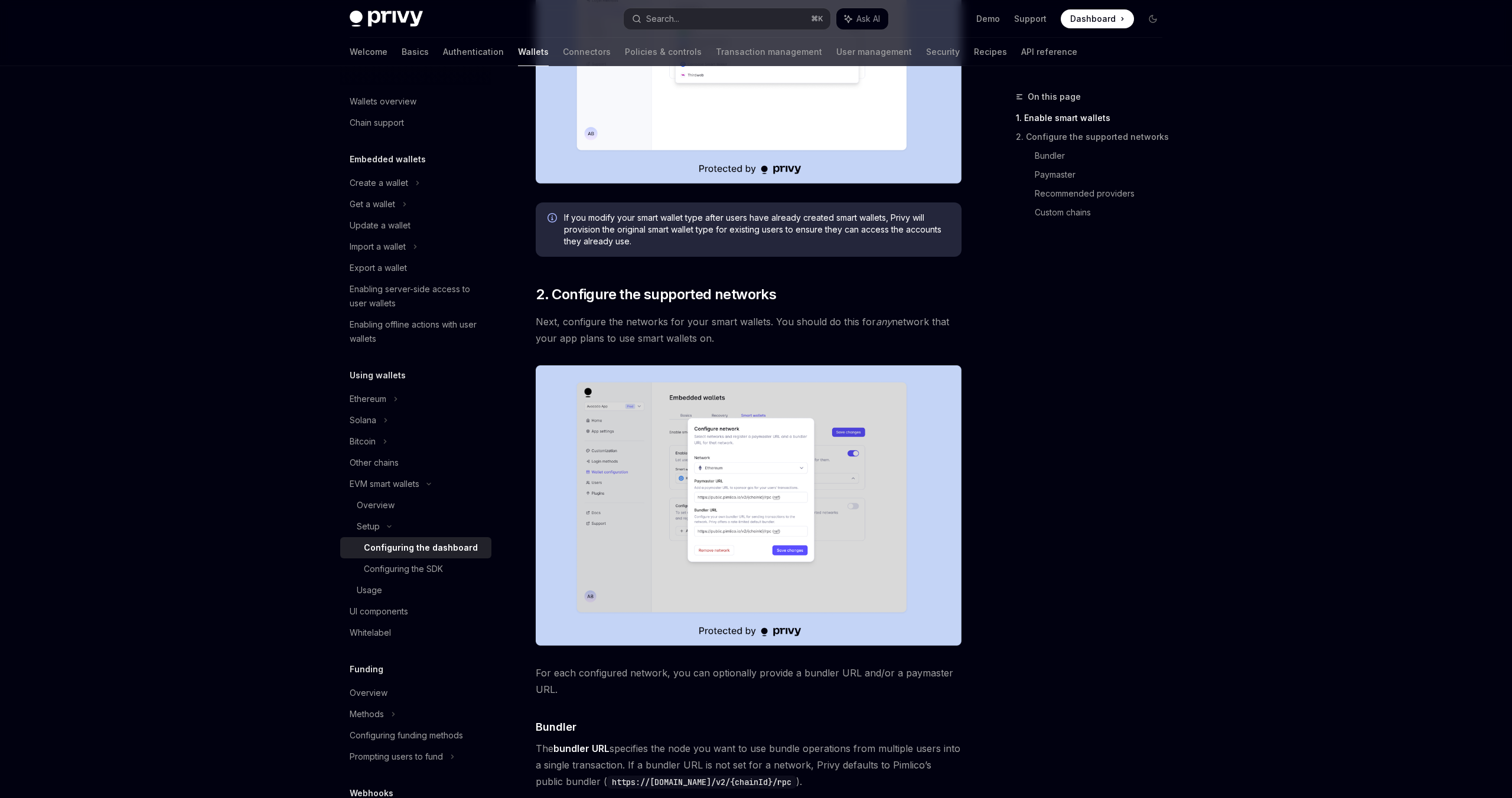
scroll to position [463, 0]
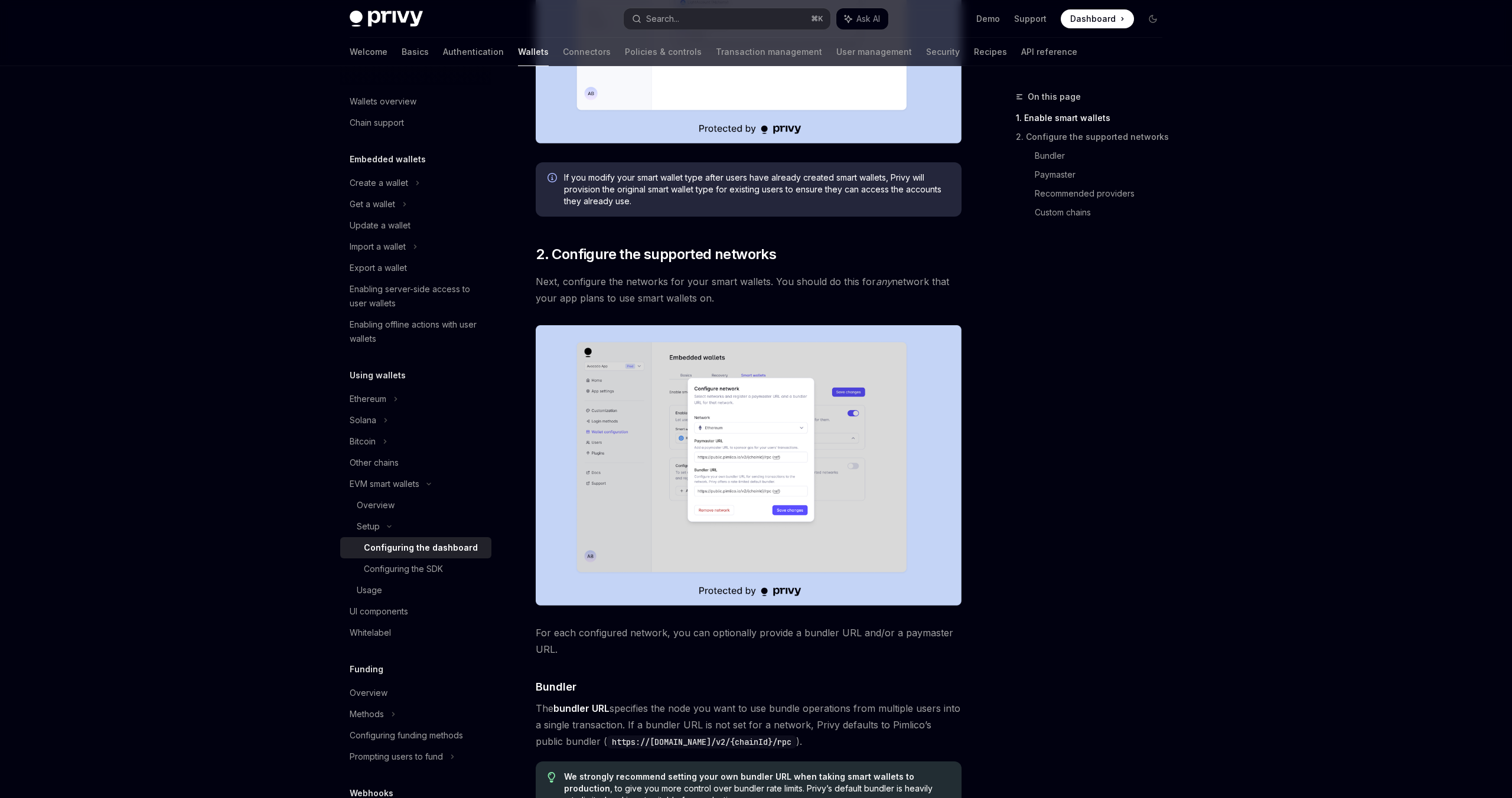
click at [742, 486] on img at bounding box center [749, 465] width 426 height 281
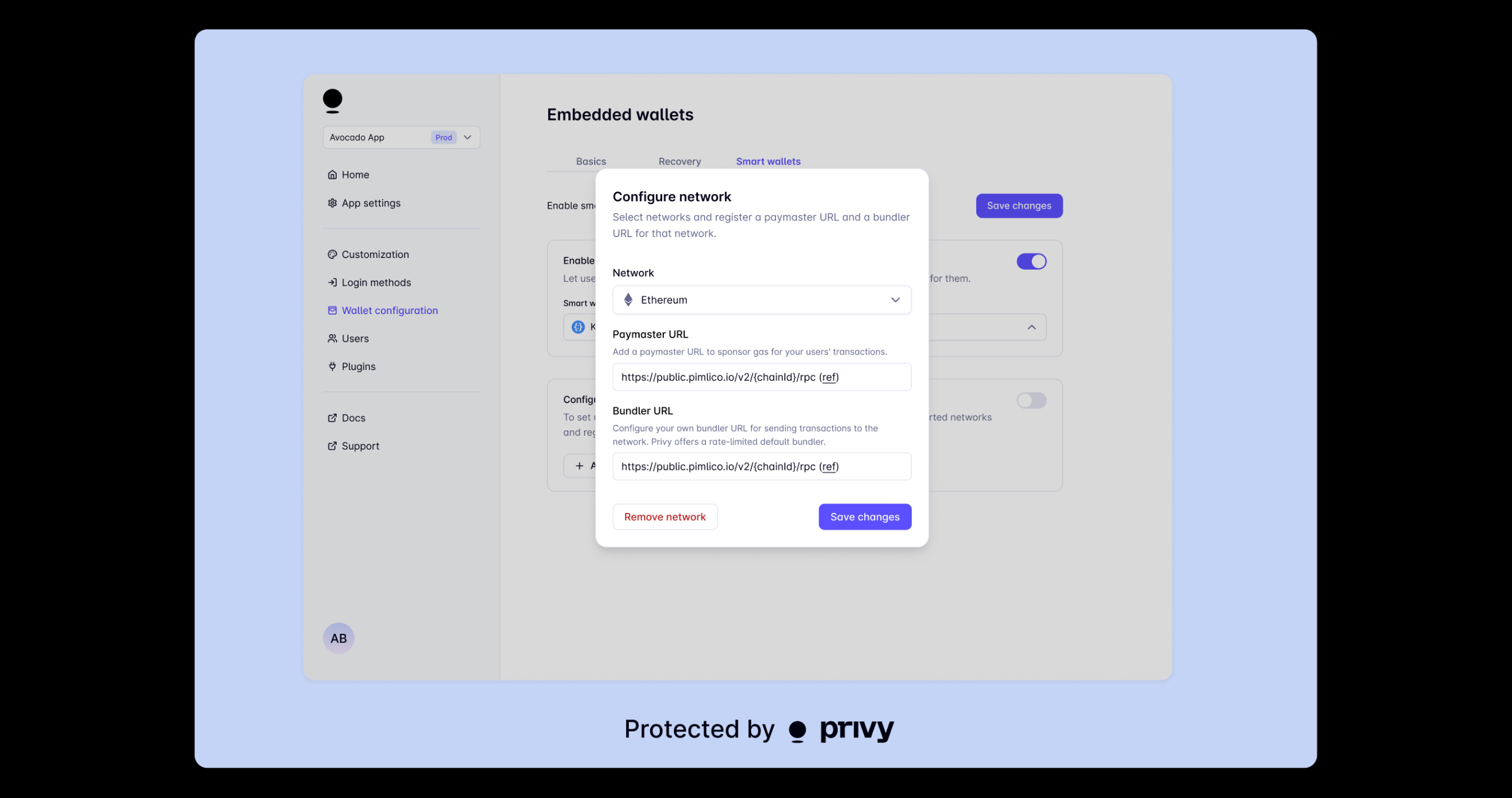
click at [1288, 287] on img at bounding box center [756, 399] width 1123 height 739
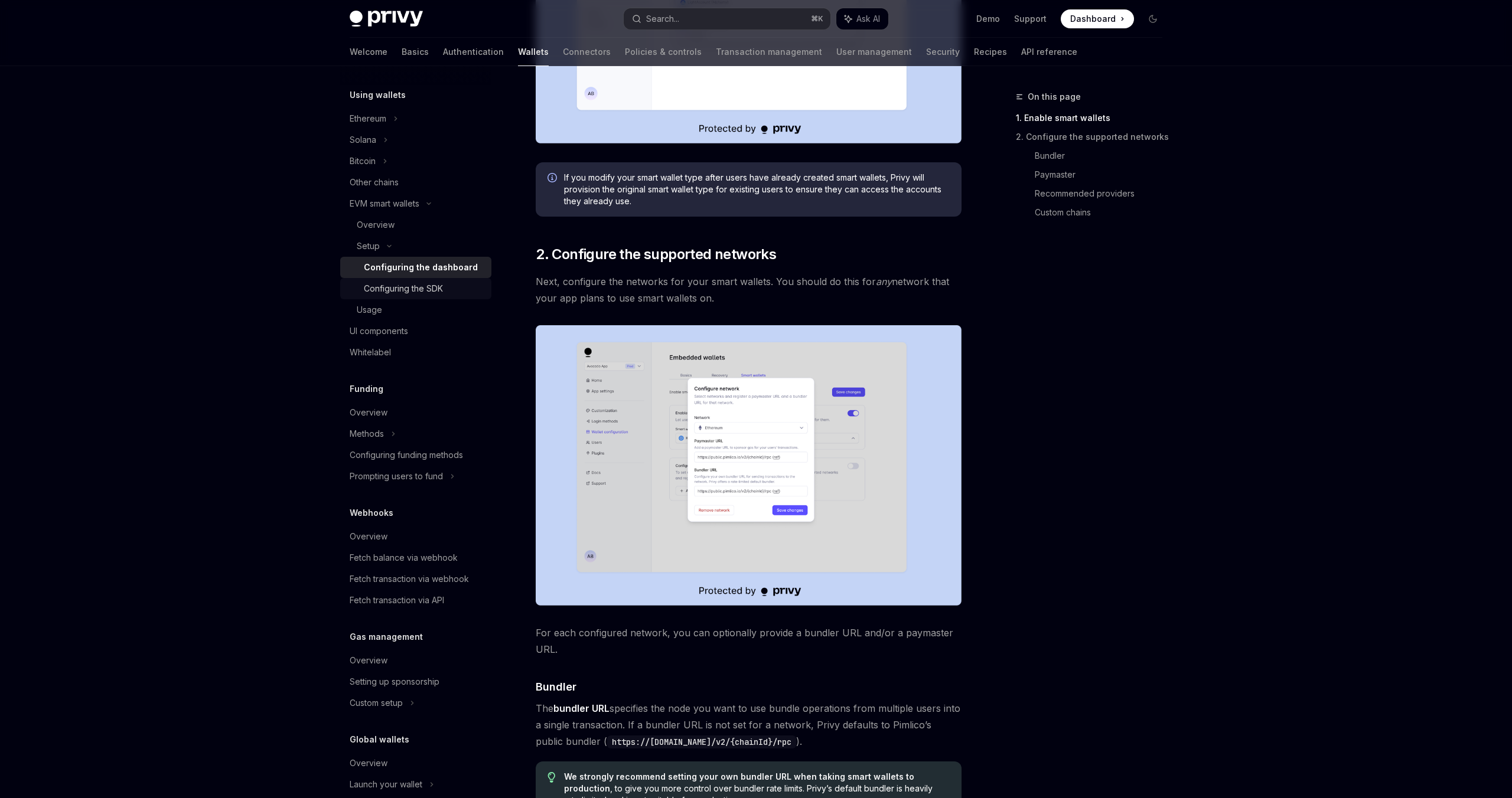
scroll to position [322, 0]
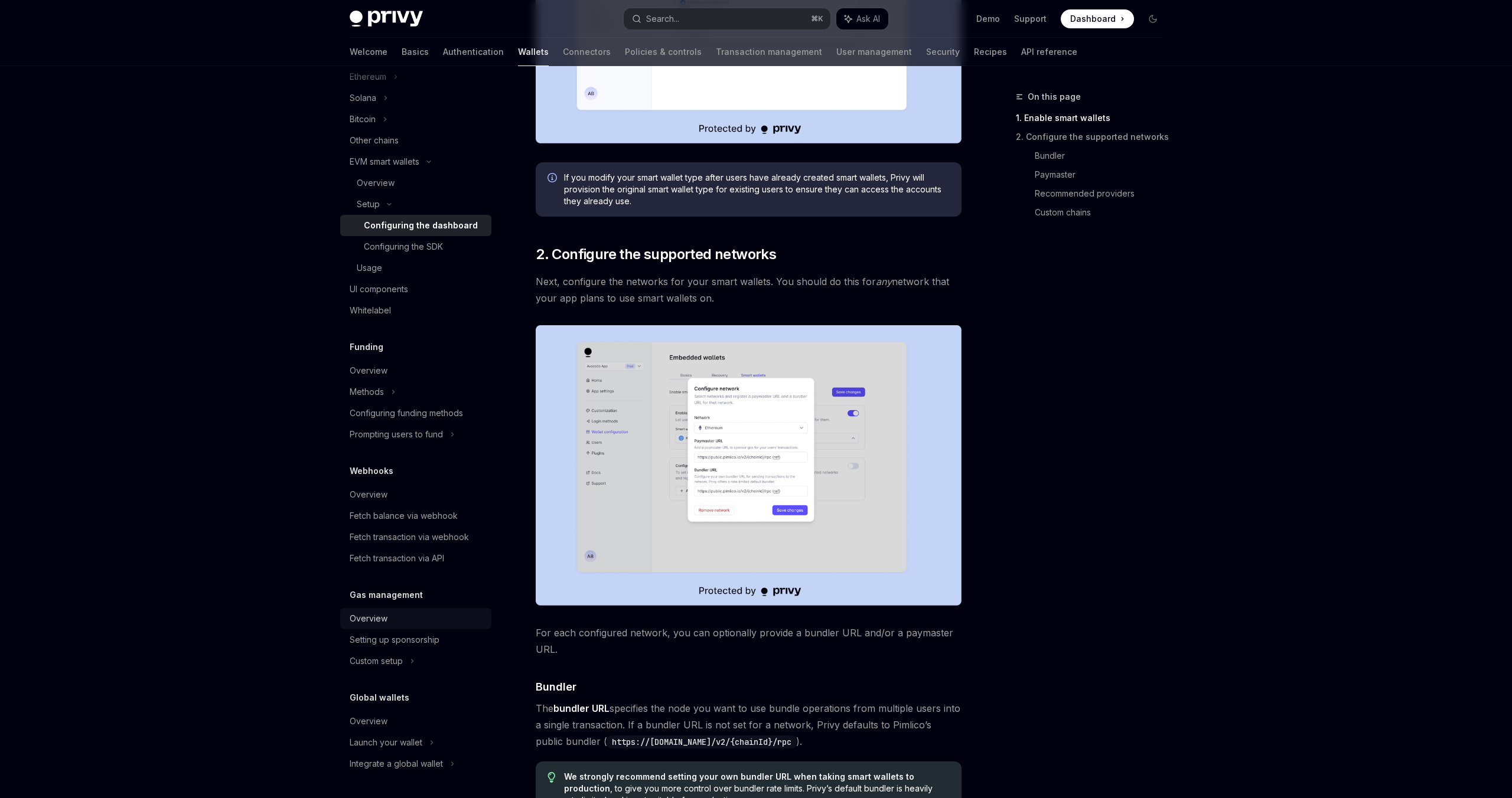
click at [383, 624] on div "Overview" at bounding box center [369, 618] width 38 height 14
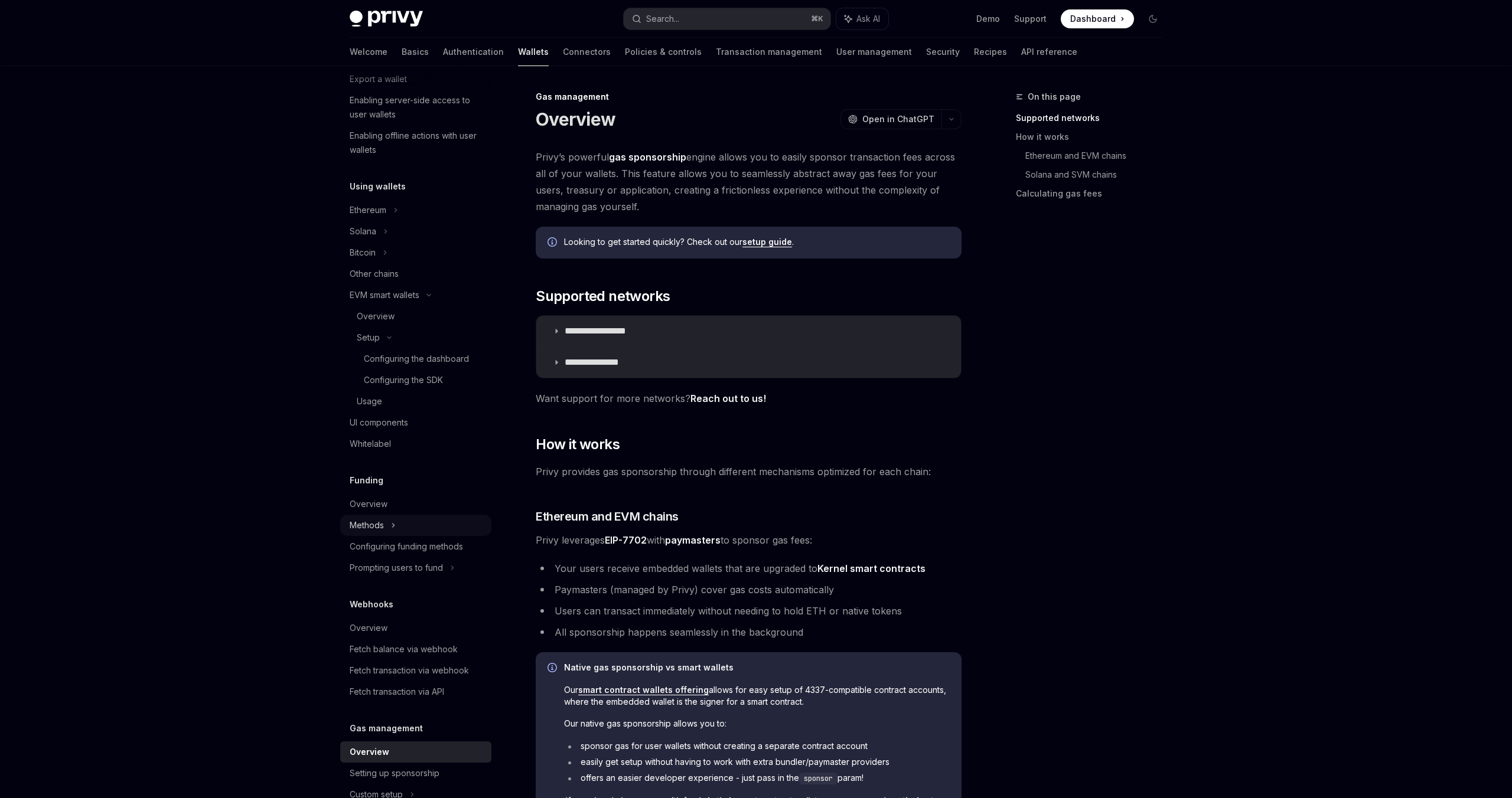
scroll to position [185, 0]
click at [385, 302] on div "EVM smart wallets" at bounding box center [384, 299] width 70 height 14
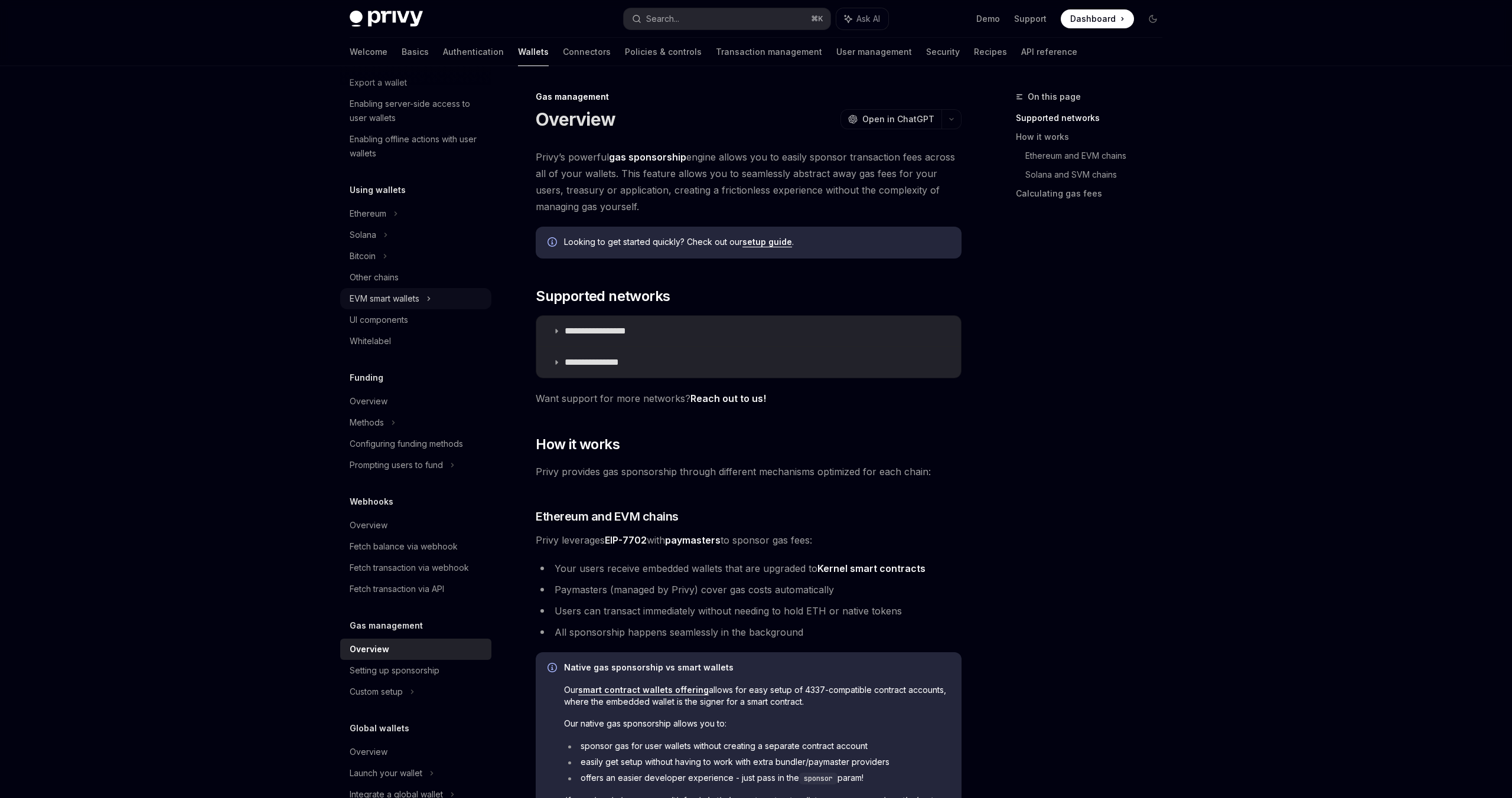
click at [388, 305] on div "EVM smart wallets" at bounding box center [384, 299] width 70 height 14
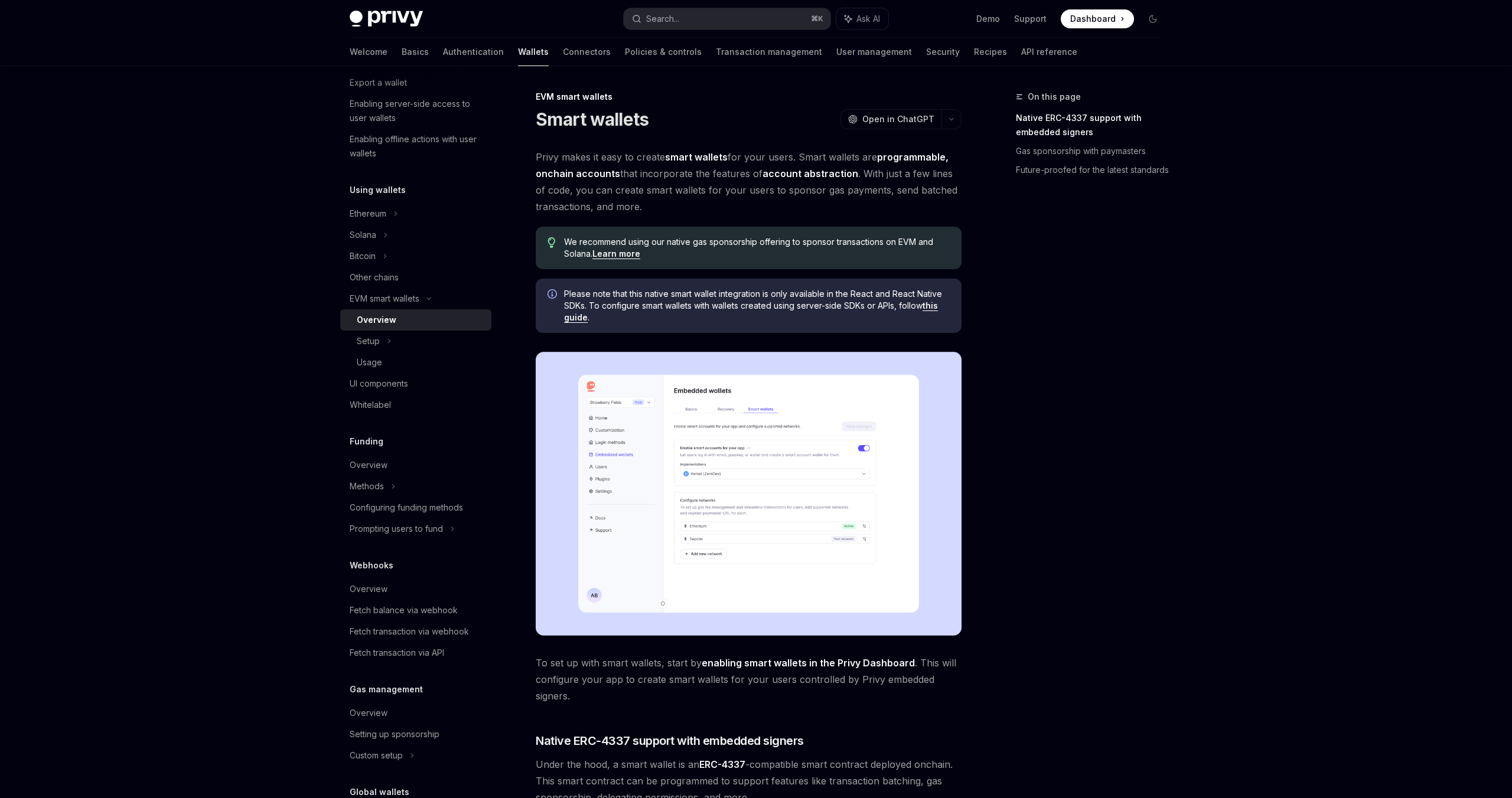
click at [386, 317] on div "Overview" at bounding box center [376, 320] width 39 height 14
drag, startPoint x: 589, startPoint y: 245, endPoint x: 713, endPoint y: 236, distance: 124.3
click at [713, 236] on span "We recommend using our native gas sponsorship offering to sponsor transactions …" at bounding box center [756, 248] width 386 height 24
click at [734, 241] on span "We recommend using our native gas sponsorship offering to sponsor transactions …" at bounding box center [756, 248] width 386 height 24
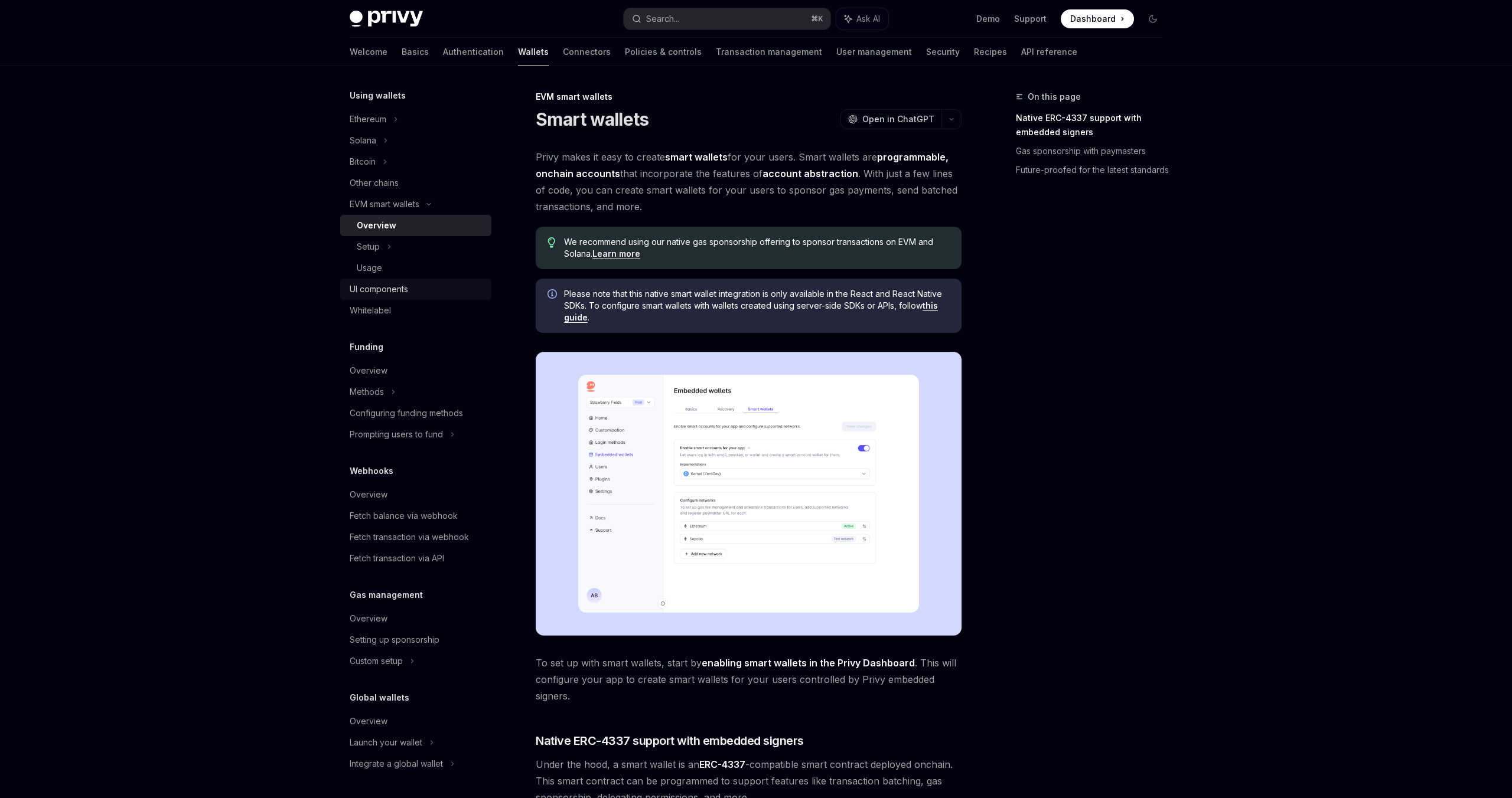
scroll to position [279, 0]
click at [404, 613] on div "Overview" at bounding box center [417, 619] width 135 height 14
type textarea "*"
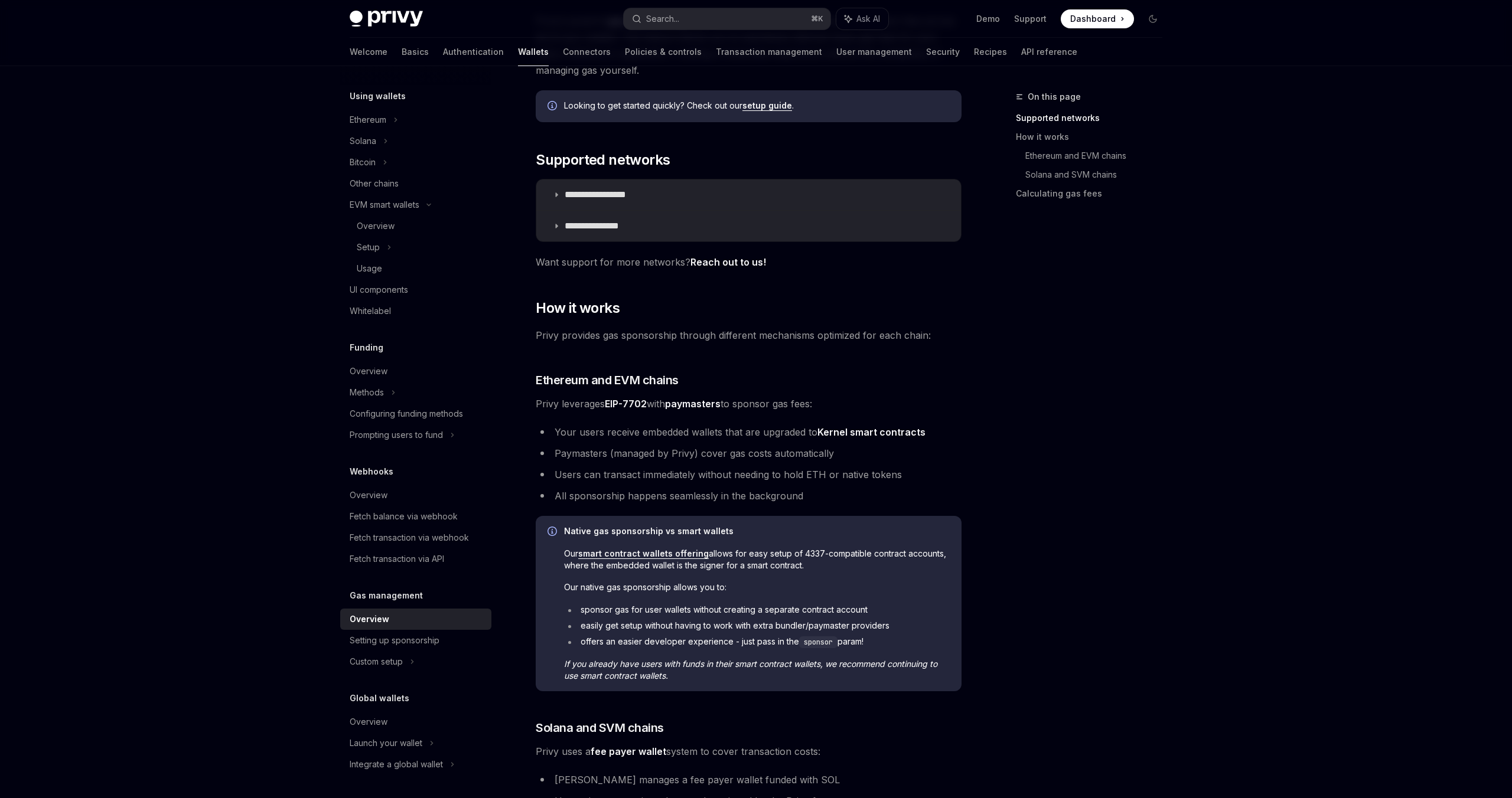
scroll to position [139, 0]
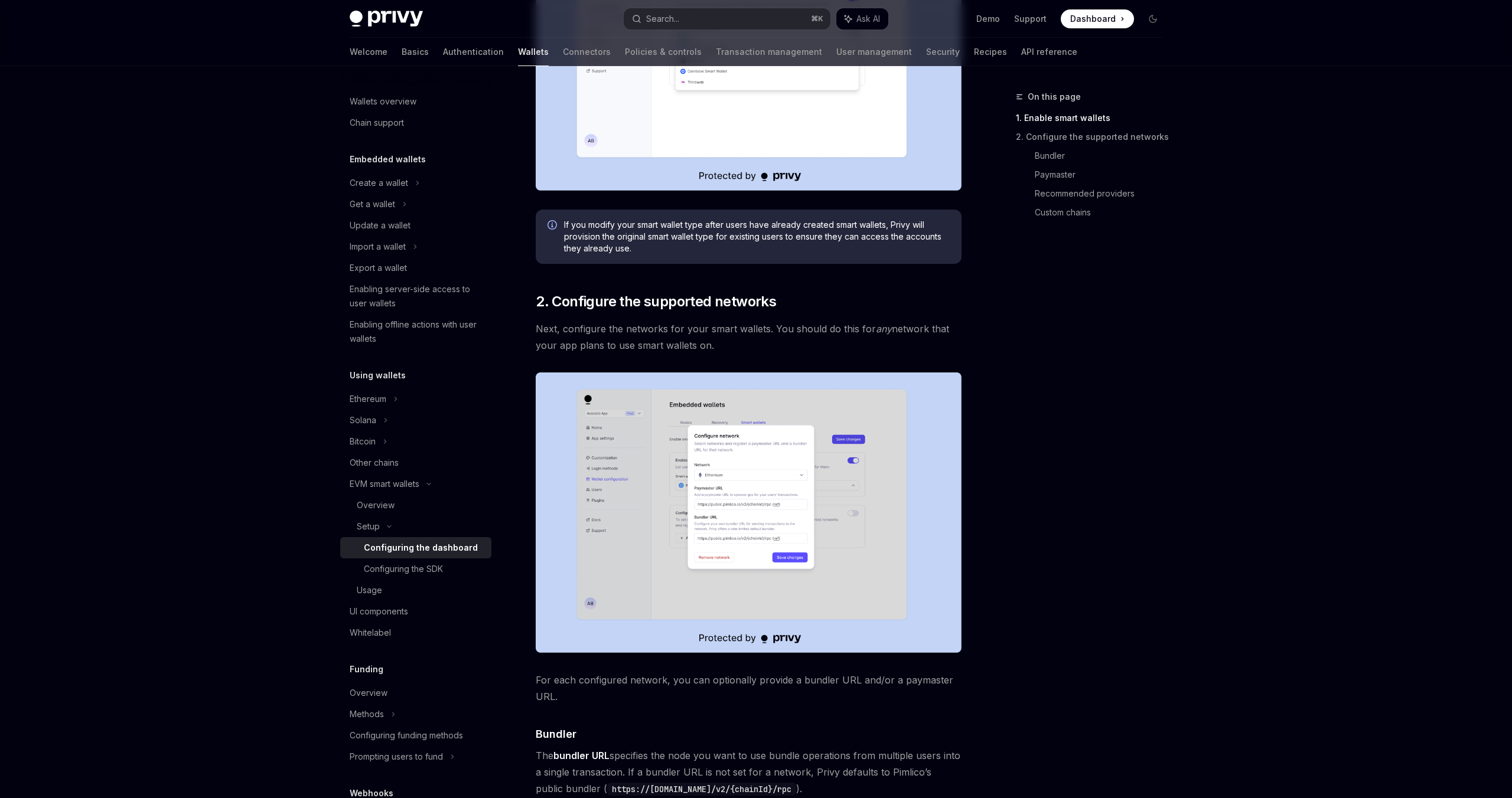
scroll to position [398, 0]
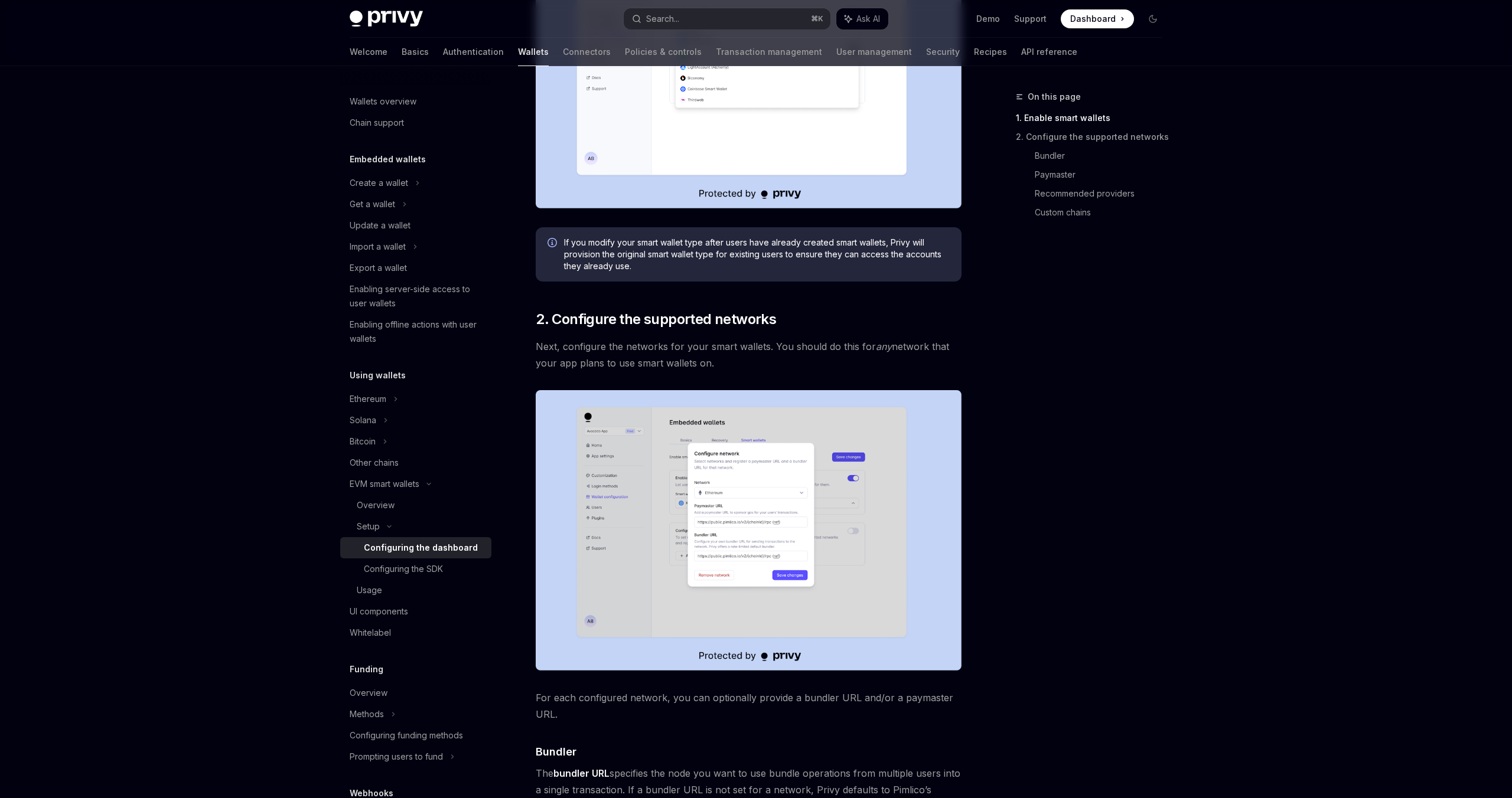
click at [909, 589] on img at bounding box center [749, 531] width 426 height 281
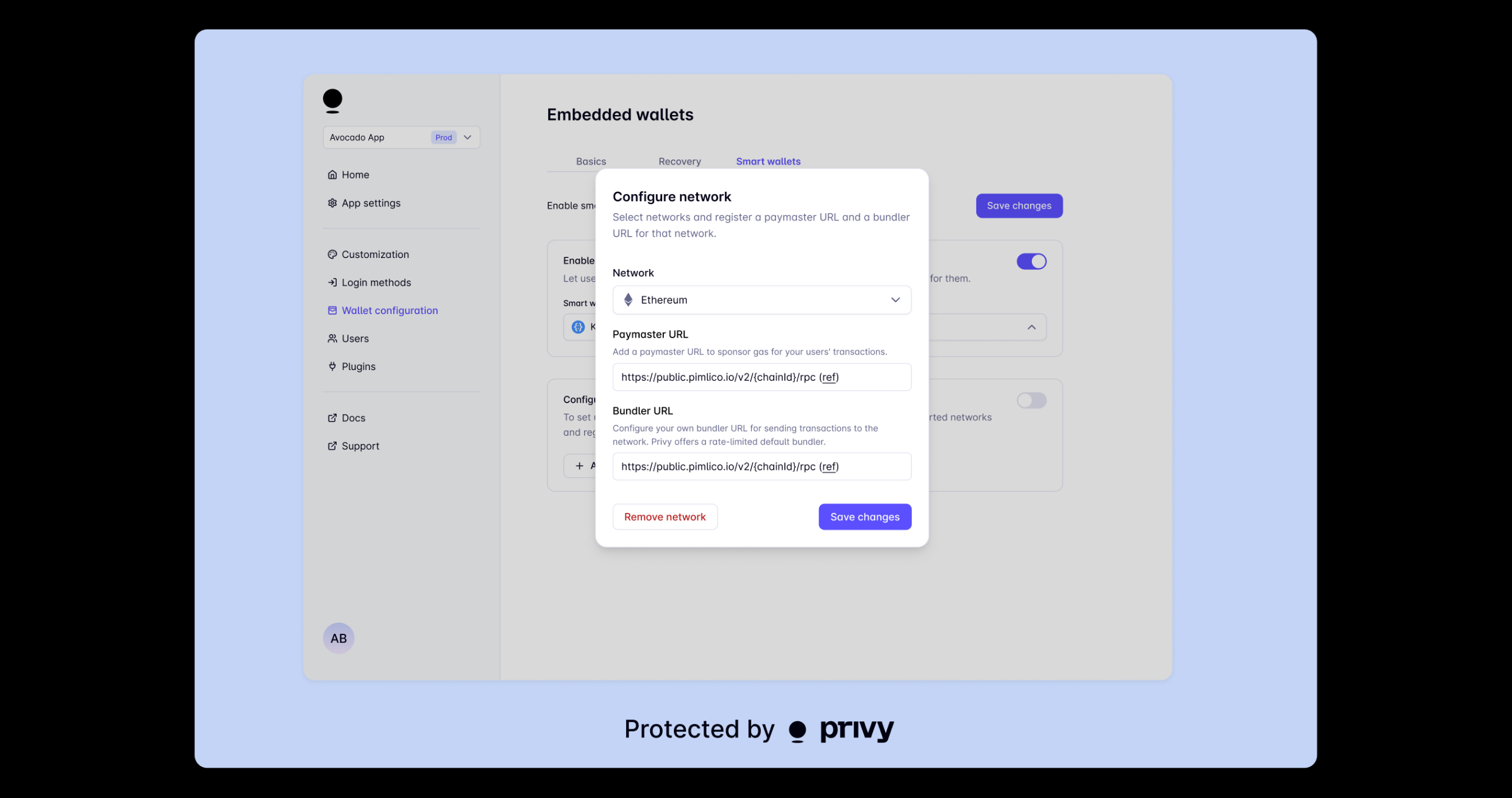
click at [1403, 418] on div at bounding box center [756, 399] width 1512 height 798
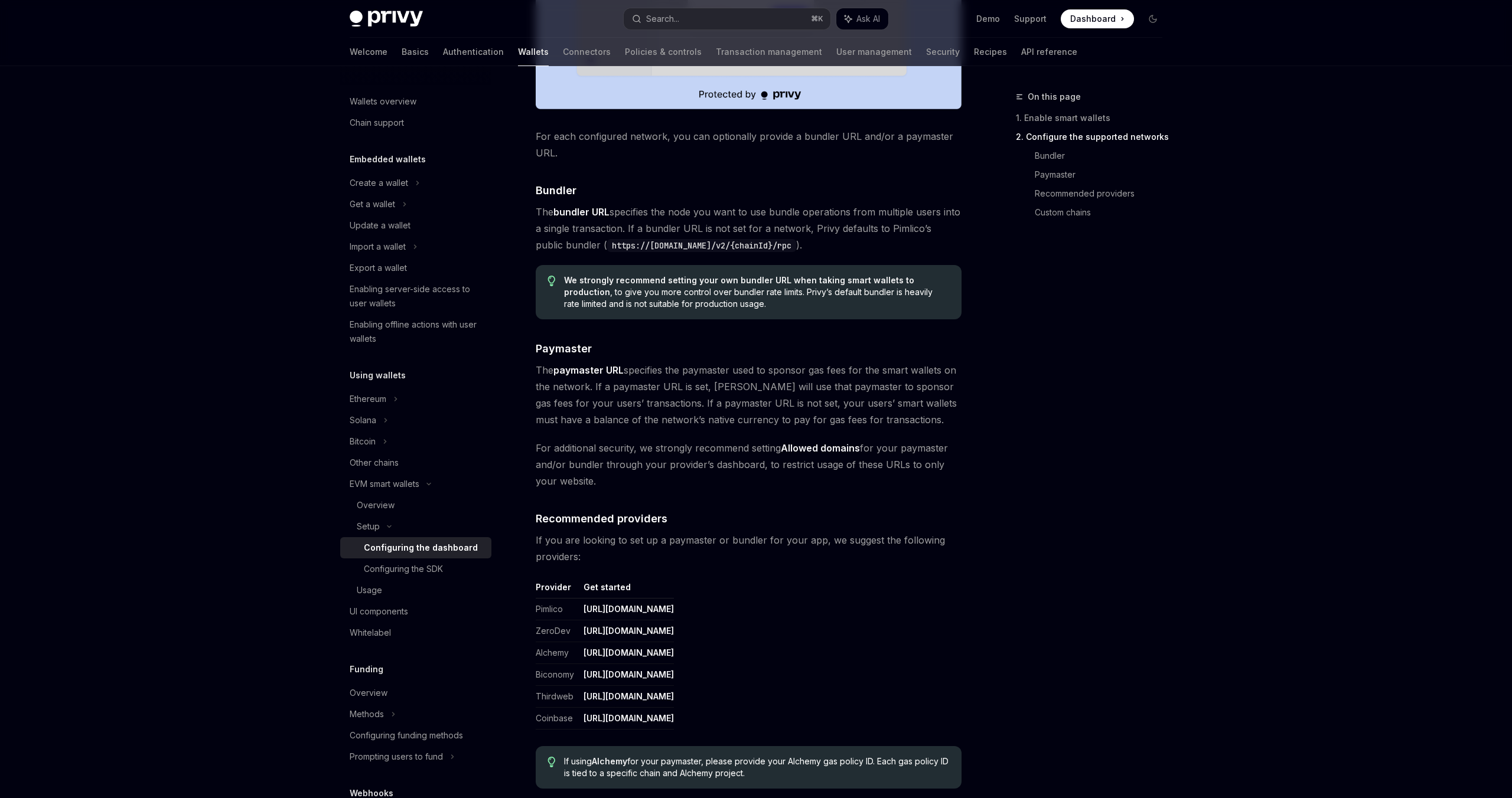
scroll to position [960, 0]
